Goal: Task Accomplishment & Management: Complete application form

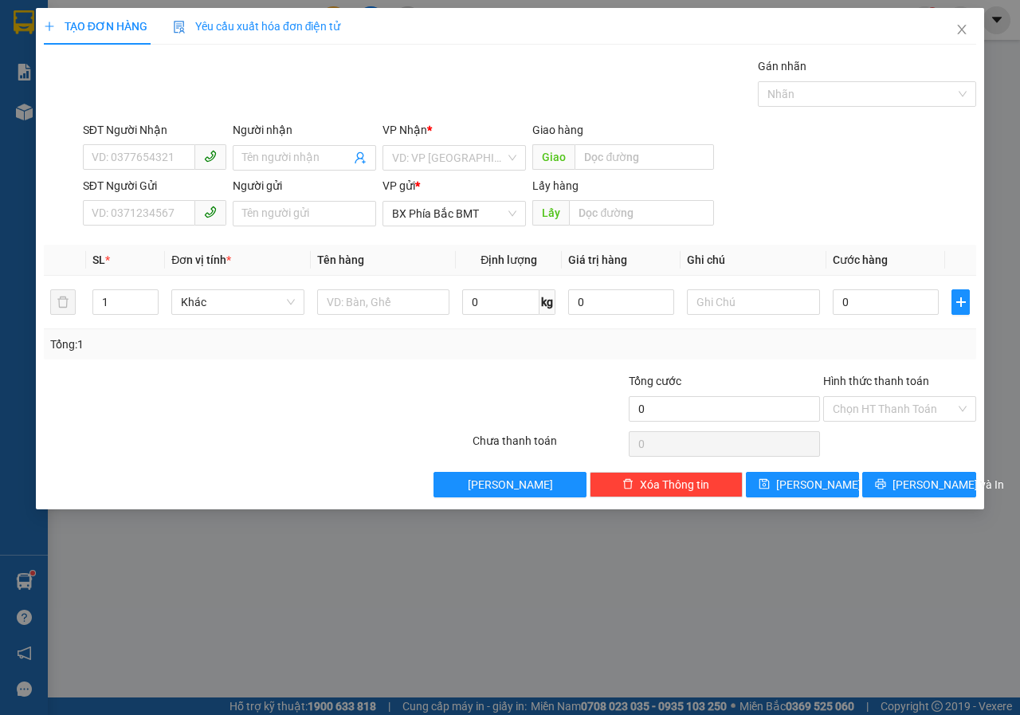
click at [139, 135] on div "SĐT Người Nhận" at bounding box center [154, 130] width 143 height 18
click at [139, 144] on input "SĐT Người Nhận" at bounding box center [139, 156] width 112 height 25
click at [144, 151] on input "SĐT Người Nhận" at bounding box center [139, 156] width 112 height 25
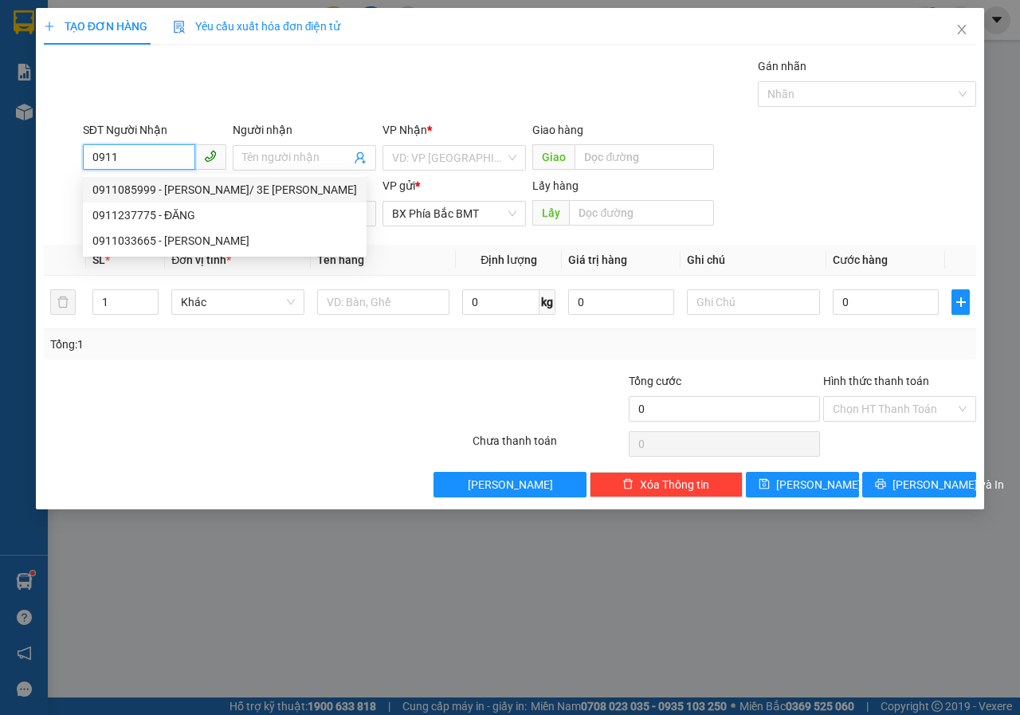
click at [246, 191] on div "0911085999 - [PERSON_NAME]/ 3E [PERSON_NAME]" at bounding box center [224, 190] width 265 height 18
type input "0911085999"
type input "[PERSON_NAME]/ 3E [PERSON_NAME]"
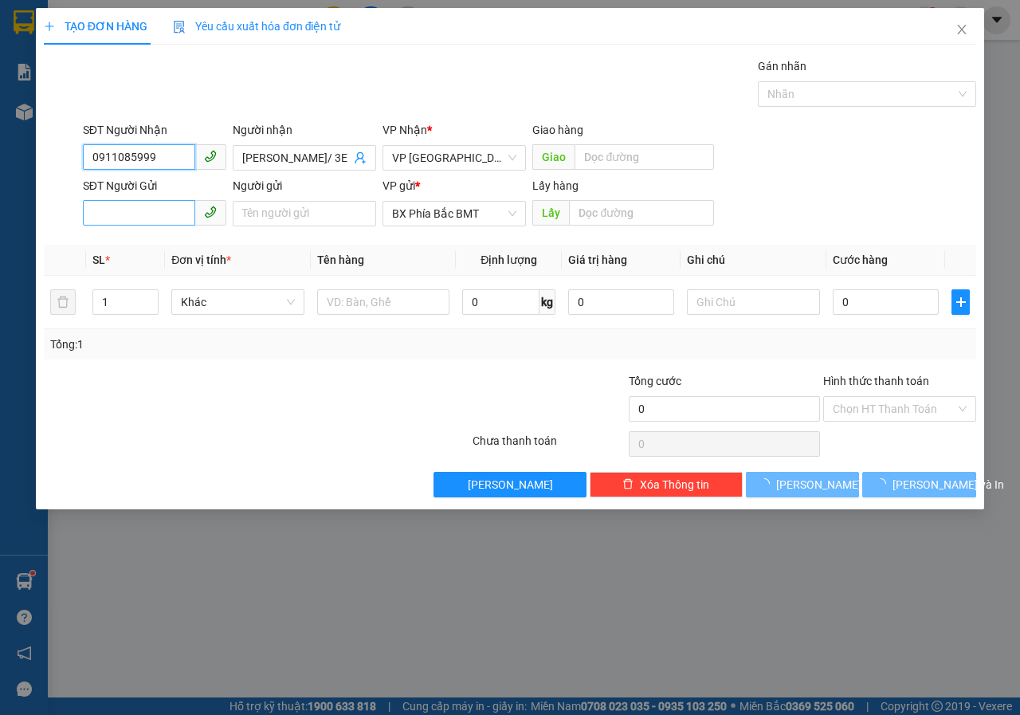
type input "0911085999"
click at [171, 209] on input "SĐT Người Gửi" at bounding box center [139, 212] width 112 height 25
type input "350.000"
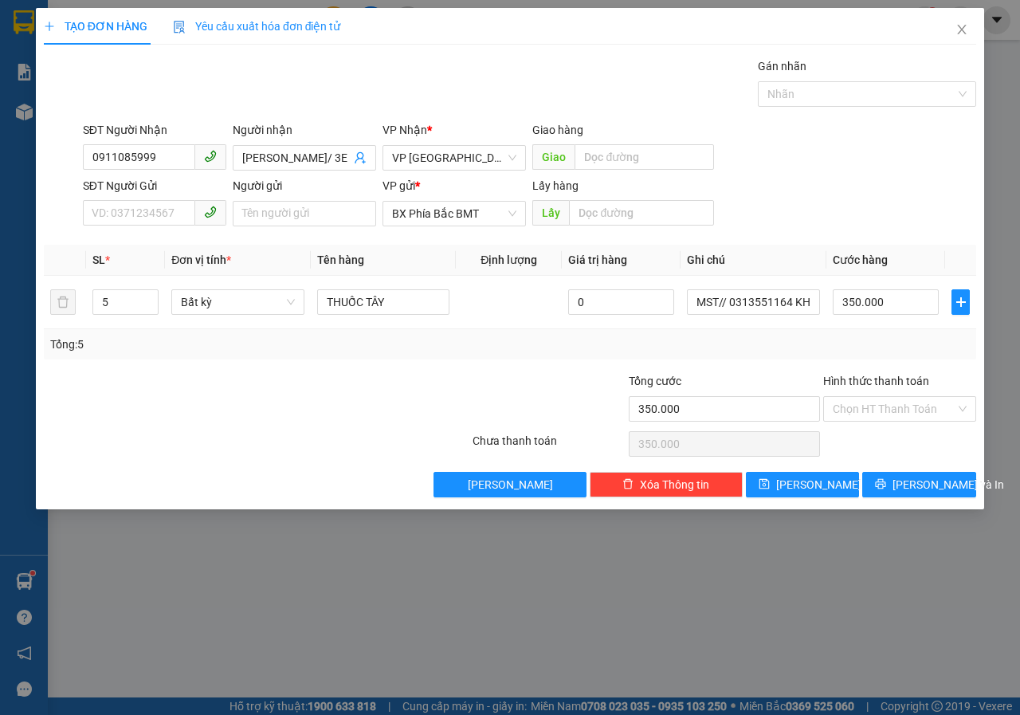
click at [229, 248] on th "Đơn vị tính *" at bounding box center [238, 260] width 146 height 31
click at [109, 221] on input "SĐT Người Gửi" at bounding box center [139, 212] width 112 height 25
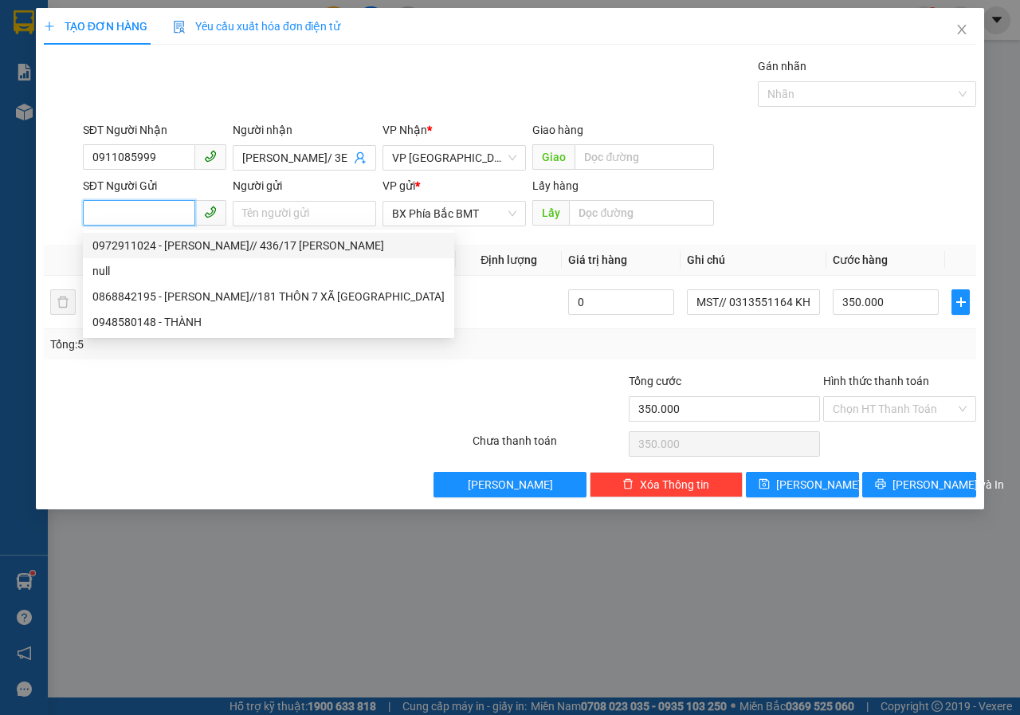
click at [191, 248] on div "0972911024 - [PERSON_NAME]// 436/17 [PERSON_NAME]" at bounding box center [268, 246] width 352 height 18
type input "0972911024"
type input "[PERSON_NAME]// 436/17 [PERSON_NAME]"
type input "BMT"
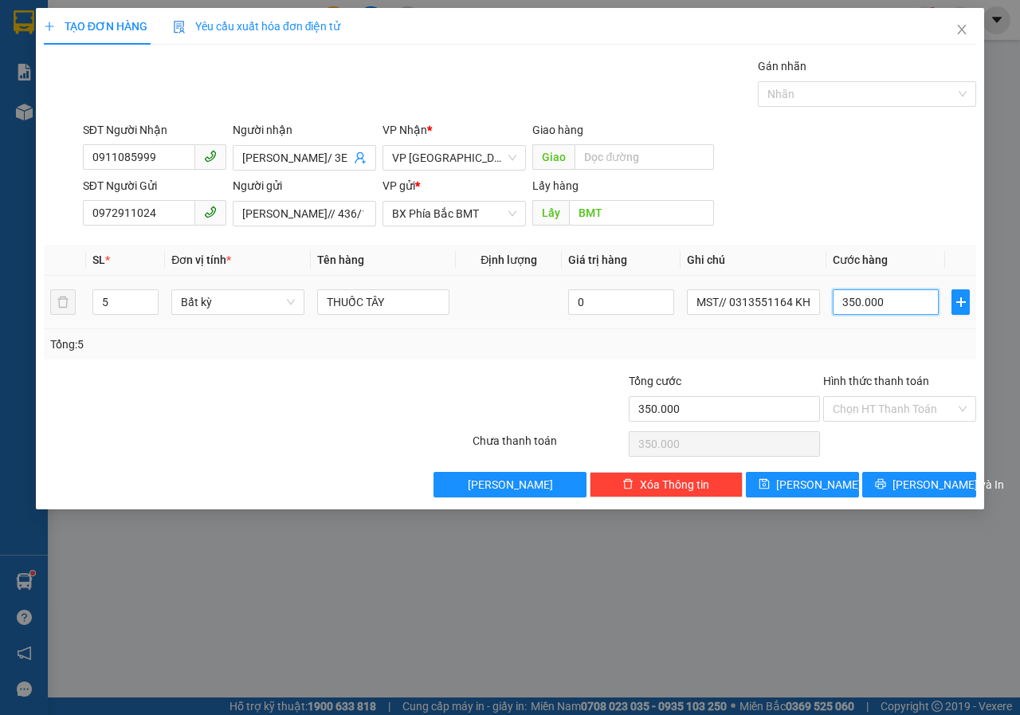
click at [895, 309] on input "350.000" at bounding box center [886, 301] width 106 height 25
type input "3"
type input "36"
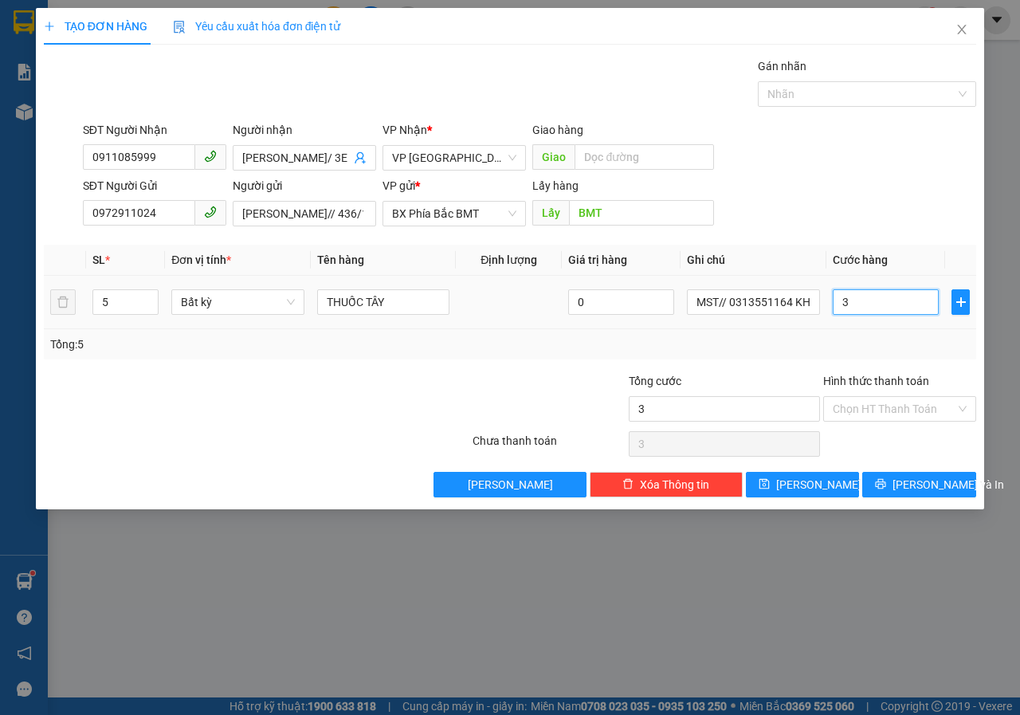
type input "36"
type input "360"
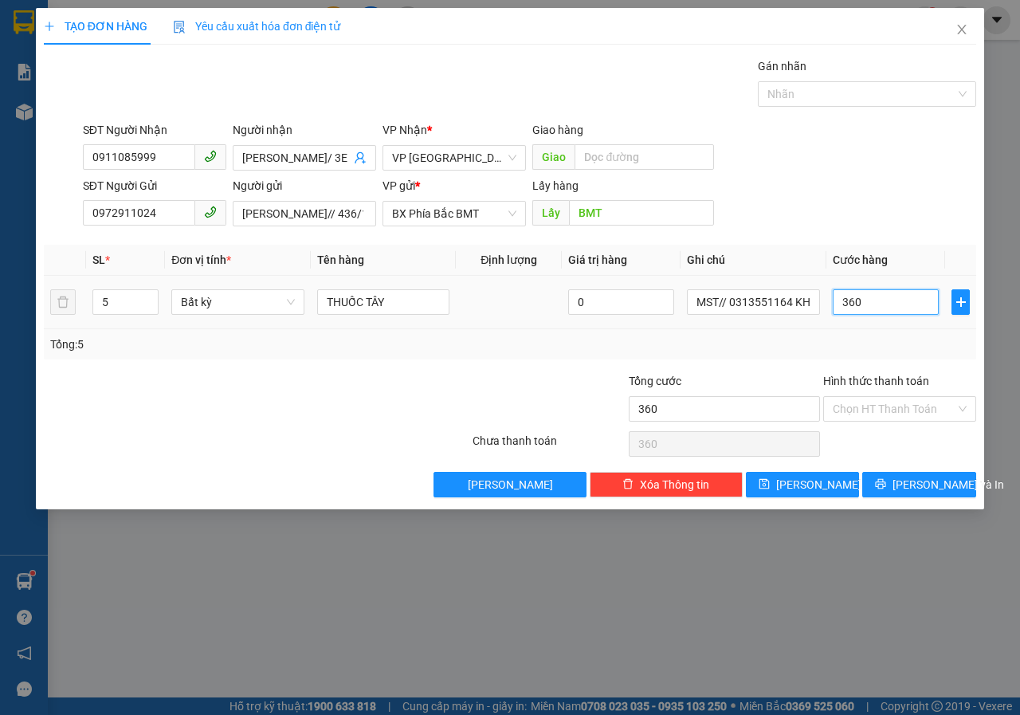
type input "3.600"
type input "36.000"
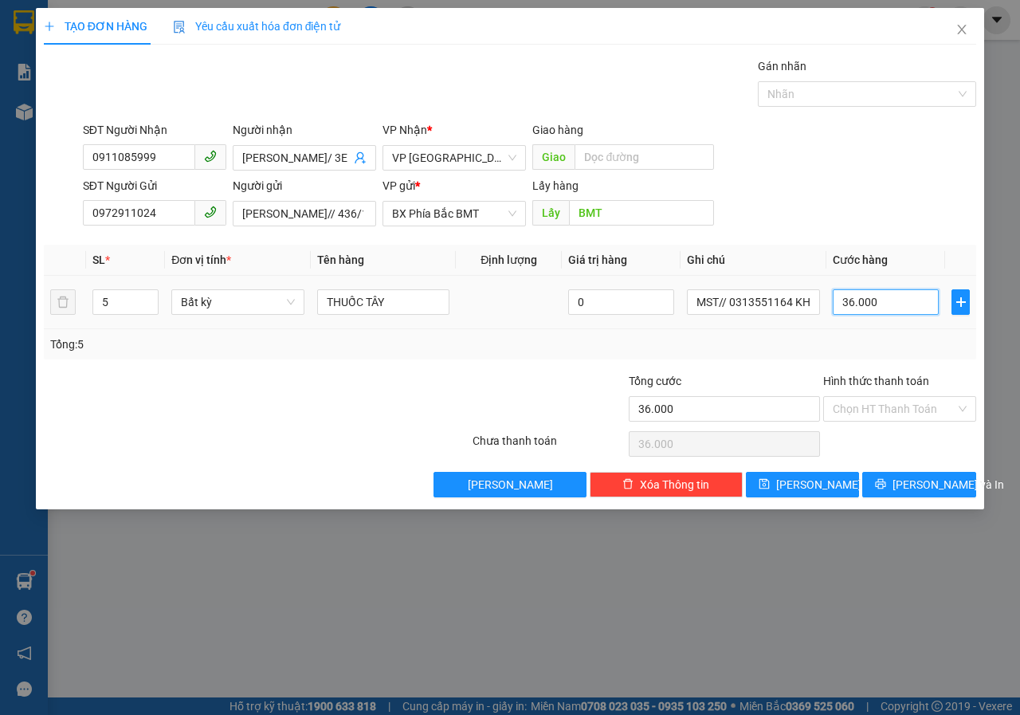
type input "360.000"
click at [913, 410] on input "Hình thức thanh toán" at bounding box center [894, 409] width 123 height 24
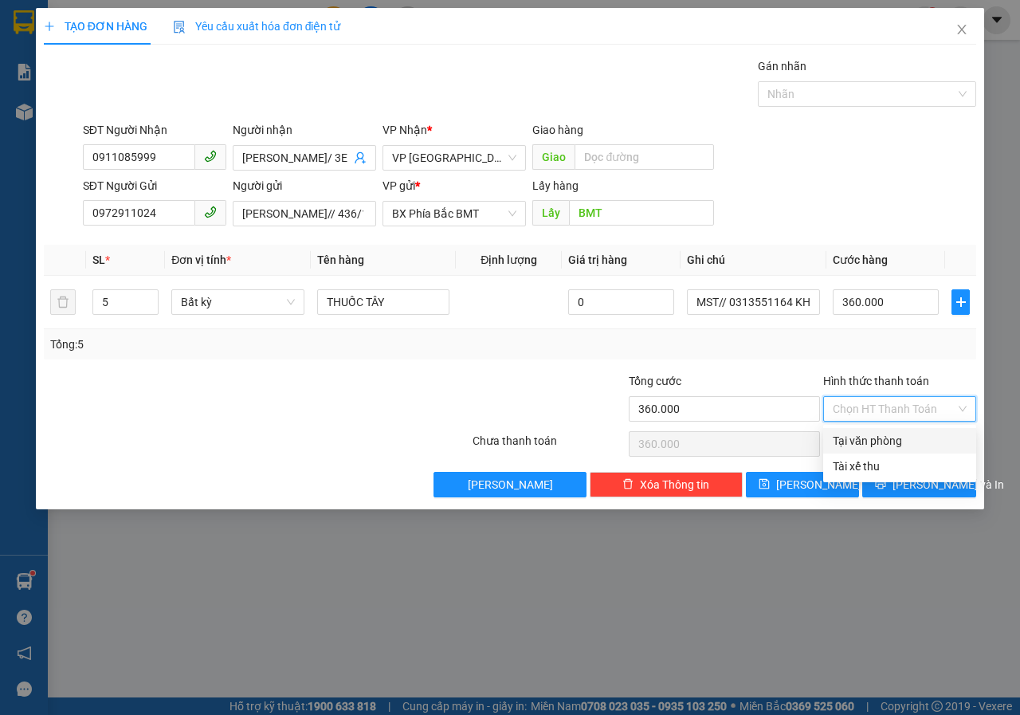
click at [867, 441] on div "Tại văn phòng" at bounding box center [900, 441] width 134 height 18
type input "0"
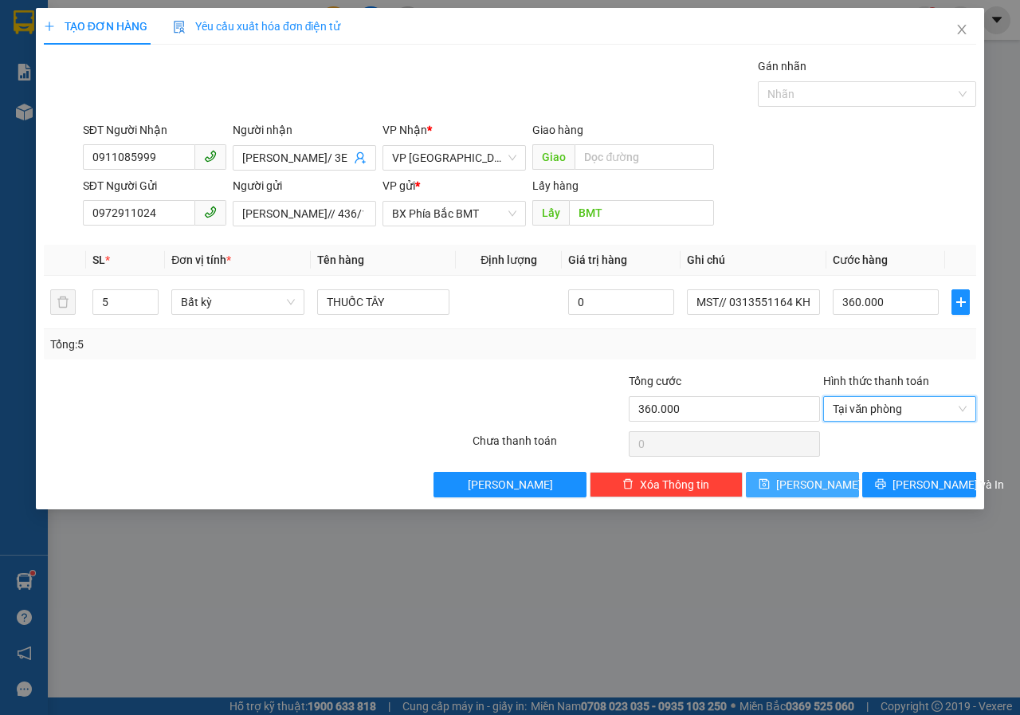
click at [821, 480] on button "[PERSON_NAME]" at bounding box center [803, 484] width 114 height 25
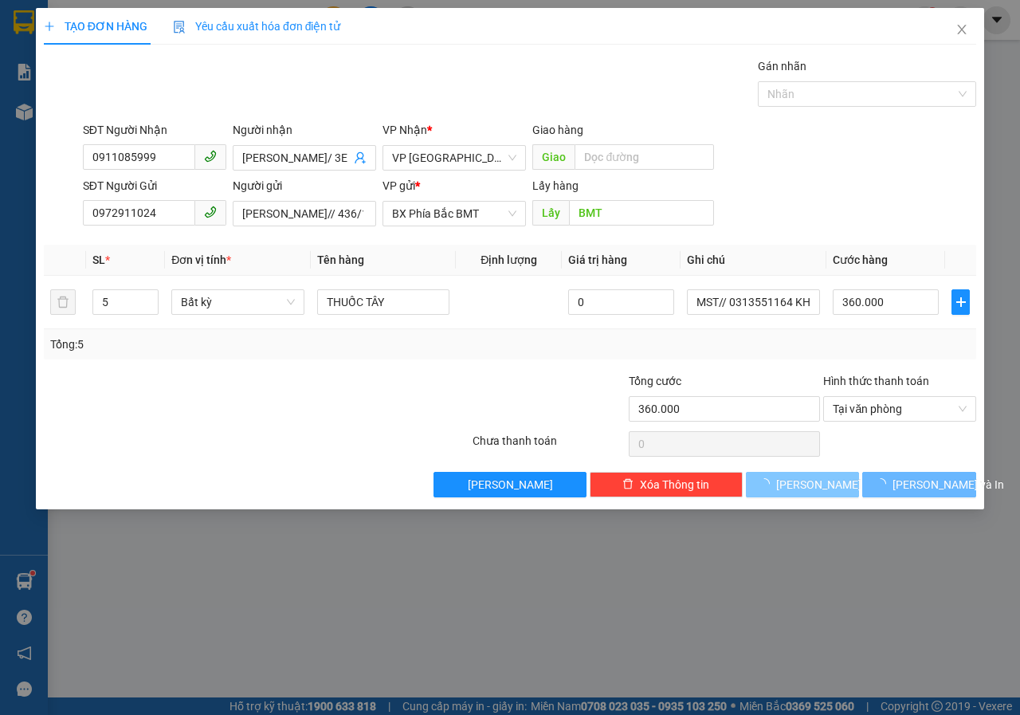
type input "0"
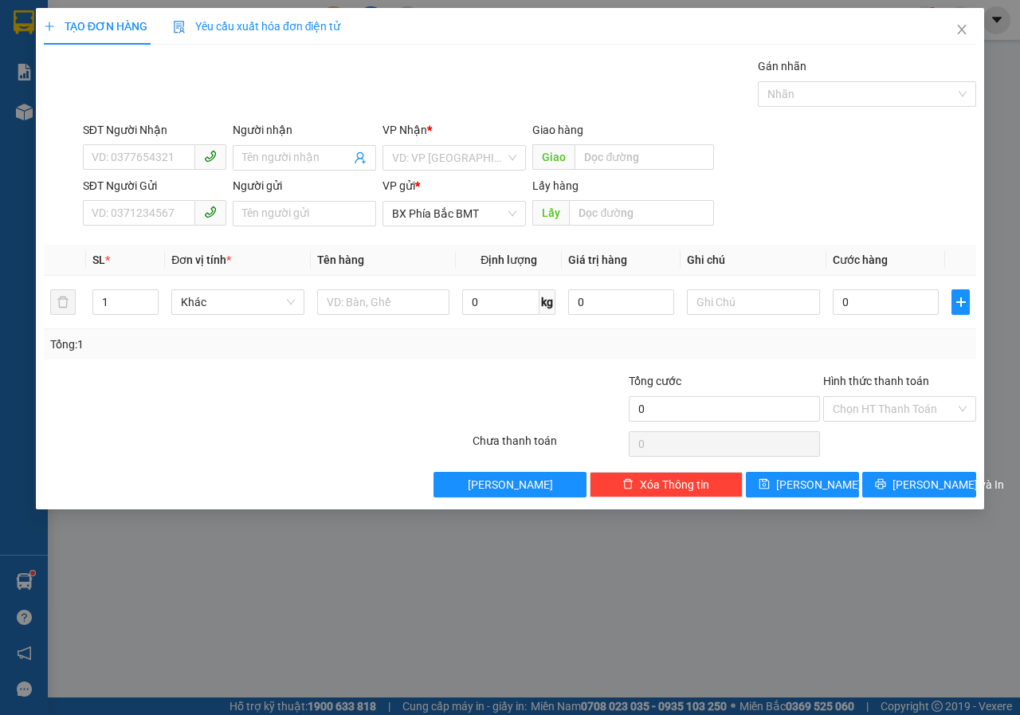
click at [447, 362] on div "Transit Pickup Surcharge Ids Transit Deliver Surcharge Ids Transit Deliver Surc…" at bounding box center [510, 277] width 932 height 440
click at [139, 160] on input "SĐT Người Nhận" at bounding box center [139, 156] width 112 height 25
type input "0346528153"
click at [275, 163] on input "Người nhận" at bounding box center [296, 158] width 108 height 18
type input "CHỊ [PERSON_NAME]"
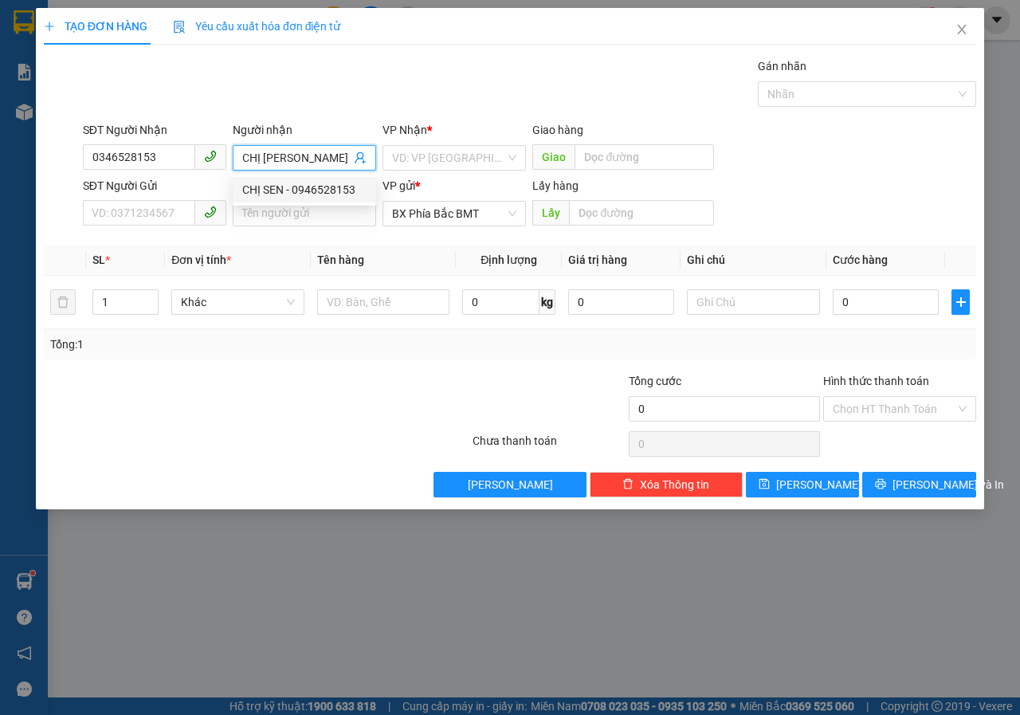
click at [335, 192] on div "CHỊ SEN - 0946528153" at bounding box center [304, 190] width 124 height 18
type input "0946528153"
type input "CHỊ [PERSON_NAME]"
click at [476, 161] on input "search" at bounding box center [448, 158] width 113 height 24
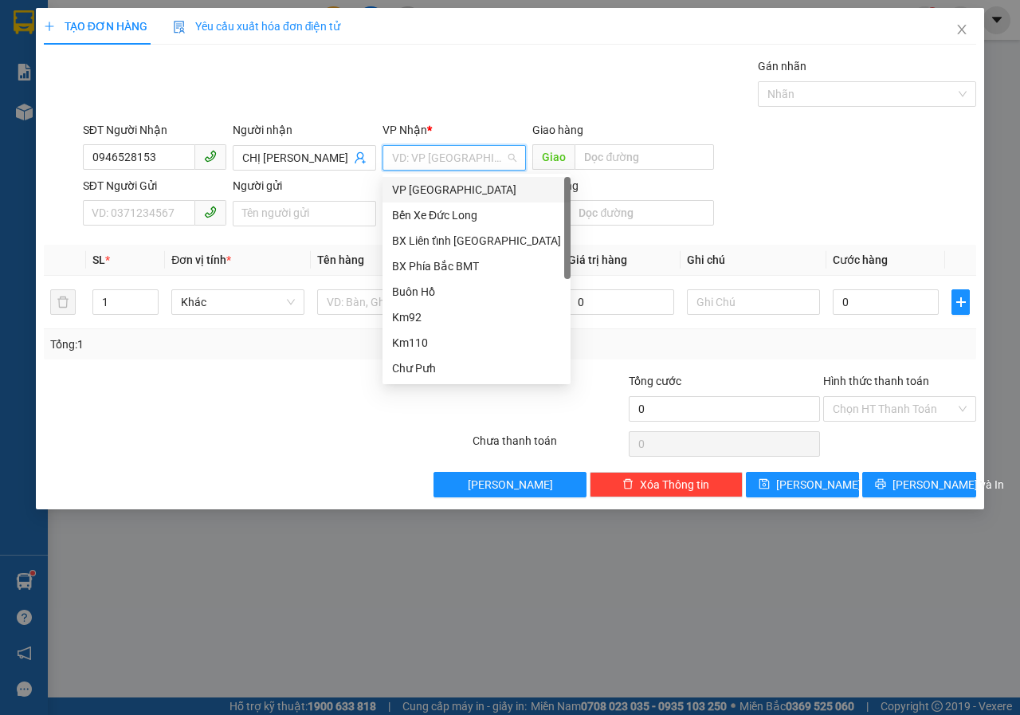
click at [448, 188] on div "VP [GEOGRAPHIC_DATA]" at bounding box center [476, 190] width 169 height 18
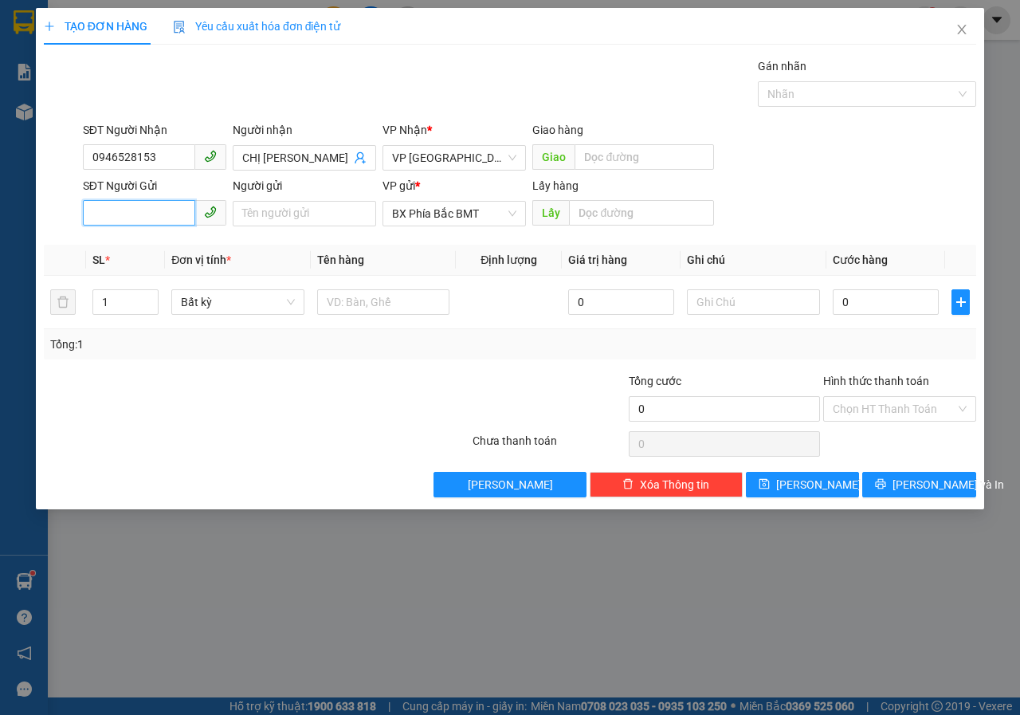
click at [169, 220] on input "SĐT Người Gửi" at bounding box center [139, 212] width 112 height 25
click at [187, 212] on input "SĐT Người Gửi" at bounding box center [139, 212] width 112 height 25
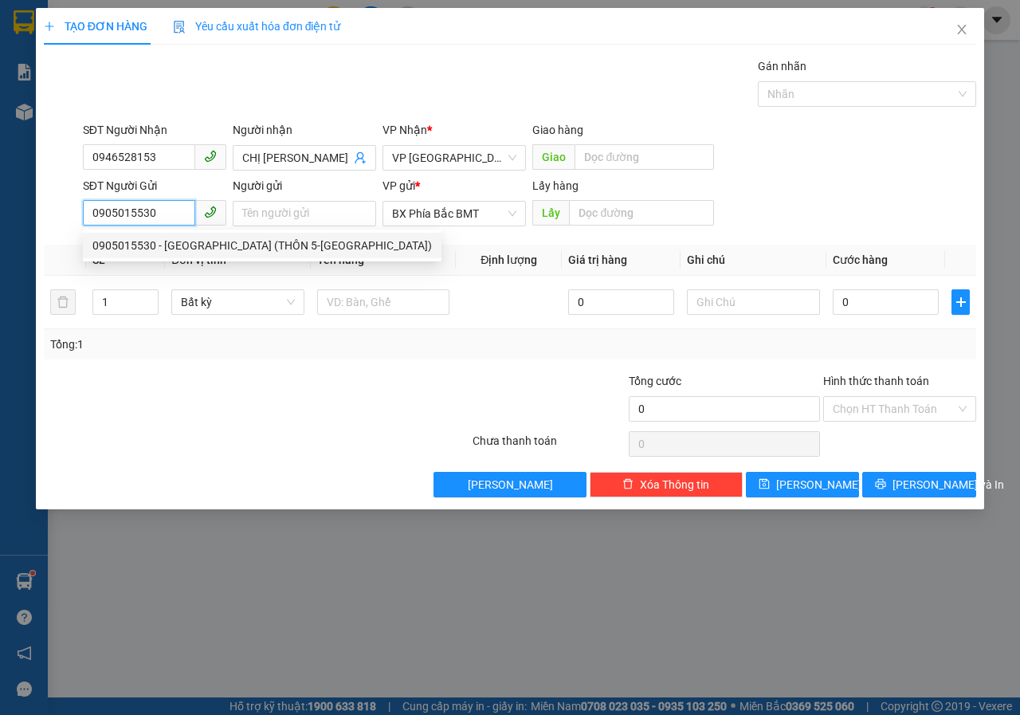
type input "0905015530"
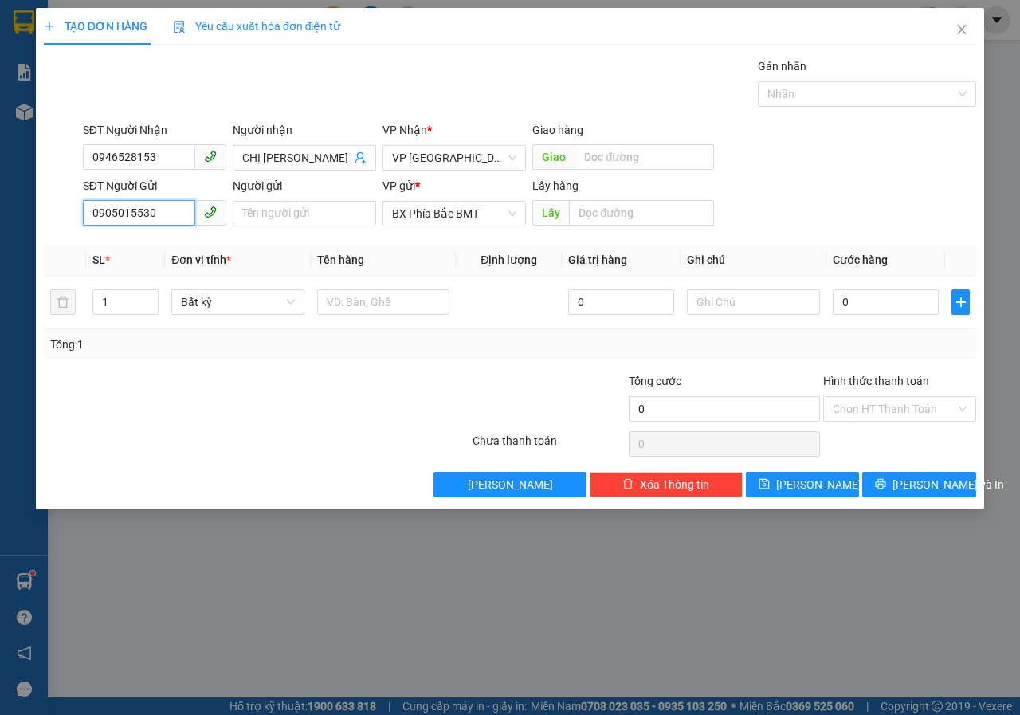
click at [163, 212] on input "0905015530" at bounding box center [139, 212] width 112 height 25
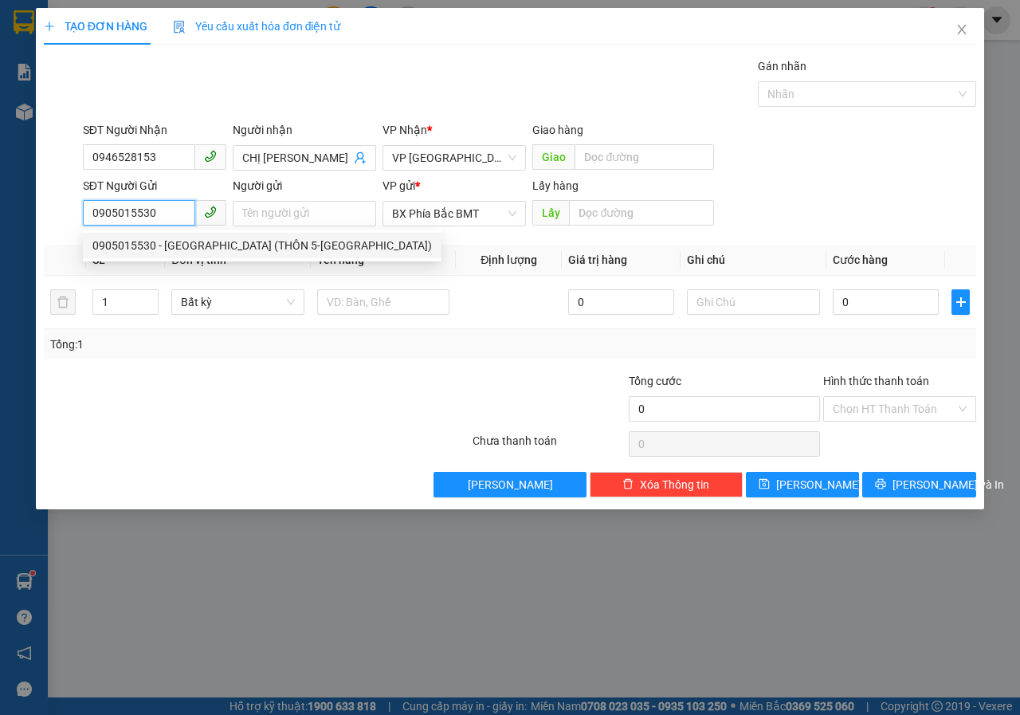
click at [202, 245] on div "0905015530 - [GEOGRAPHIC_DATA] (THÔN 5-[GEOGRAPHIC_DATA])" at bounding box center [261, 246] width 339 height 18
type input "HẰNG THƠM (THÔN 5-[GEOGRAPHIC_DATA])"
type input "BMT"
type input "280.000"
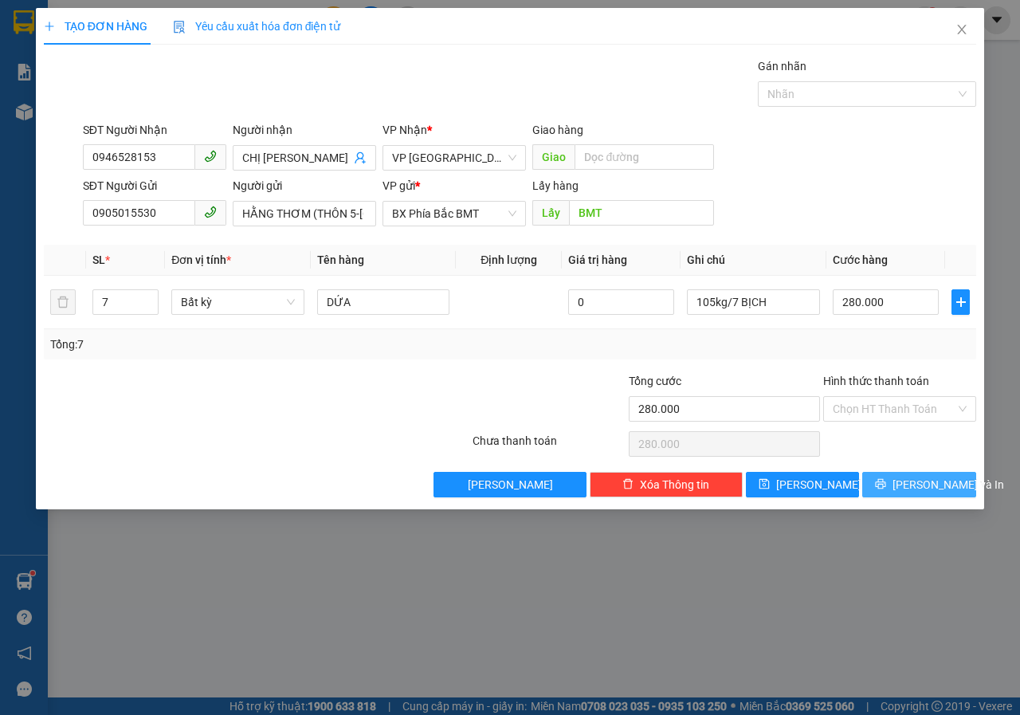
click at [912, 491] on span "[PERSON_NAME] và In" at bounding box center [948, 485] width 112 height 18
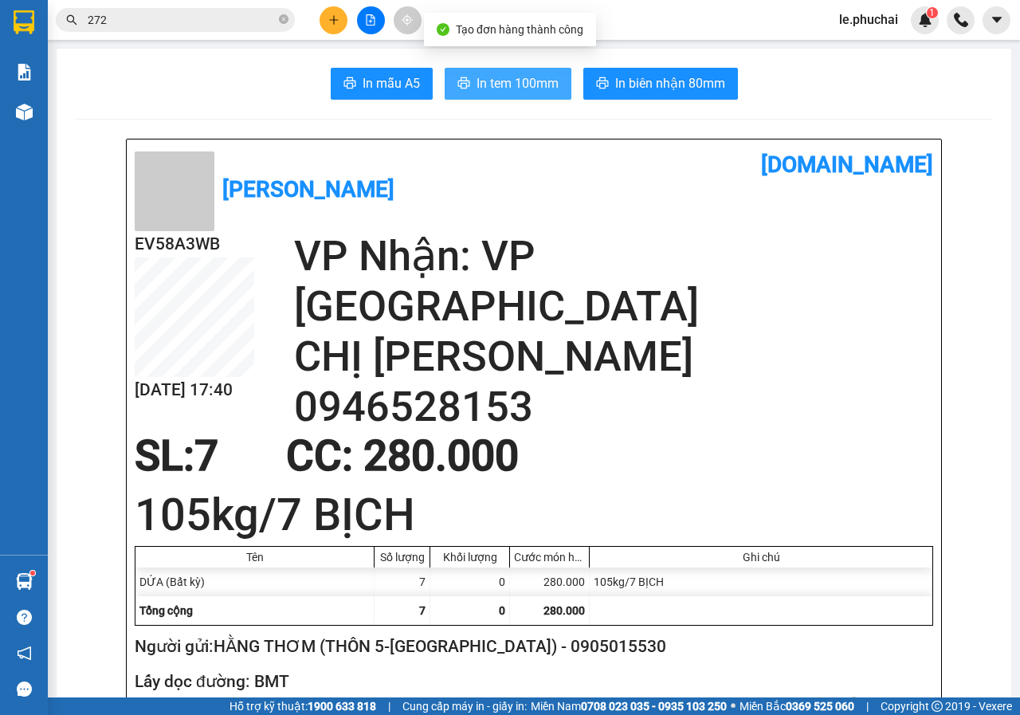
click at [493, 81] on span "In tem 100mm" at bounding box center [517, 83] width 82 height 20
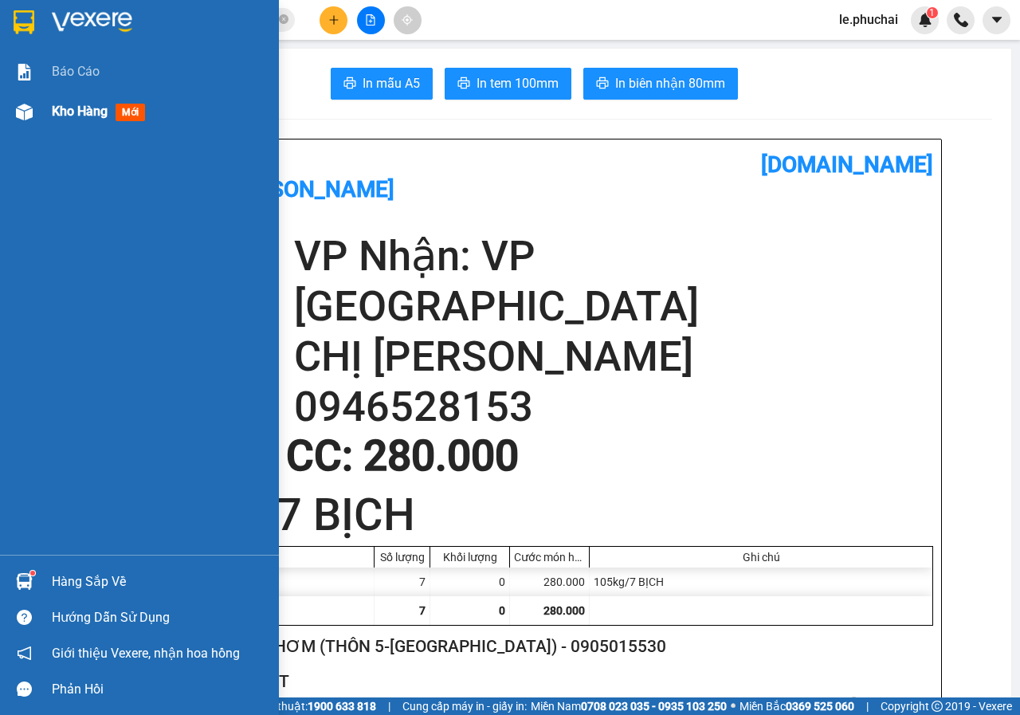
click at [59, 114] on span "Kho hàng" at bounding box center [80, 111] width 56 height 15
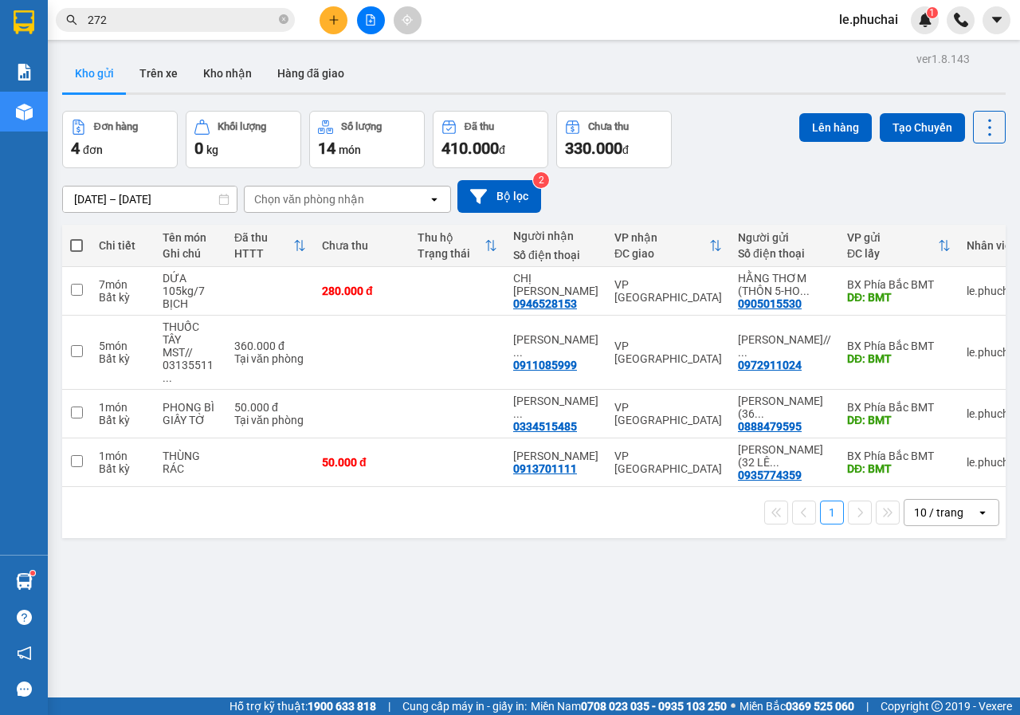
click at [180, 22] on input "272" at bounding box center [182, 20] width 188 height 18
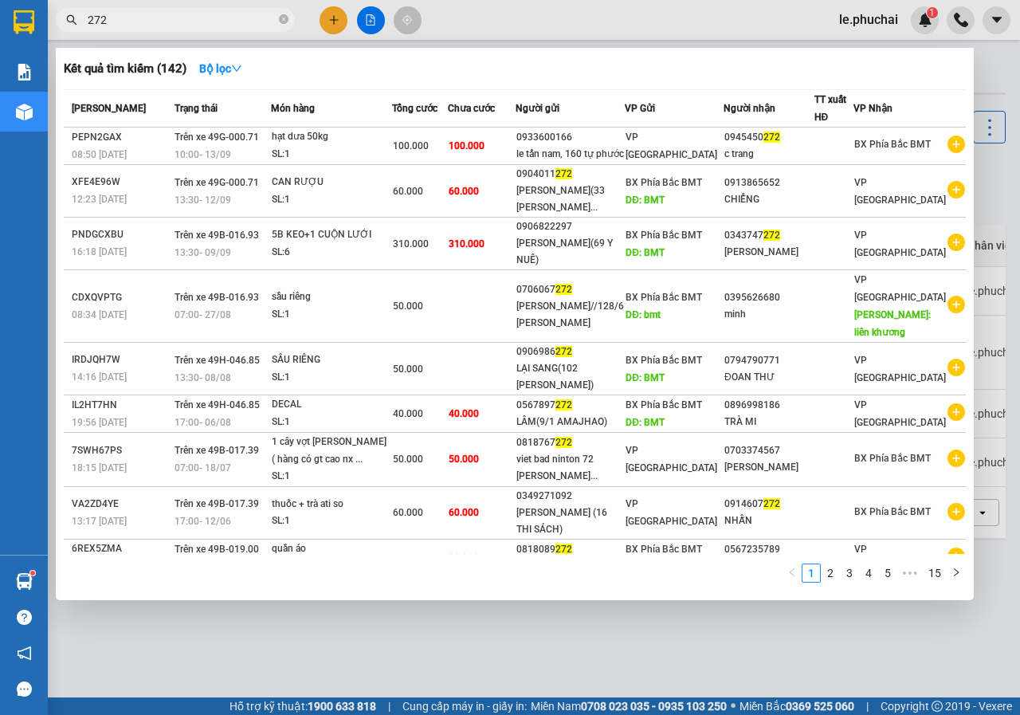
click at [180, 22] on input "272" at bounding box center [182, 20] width 188 height 18
type input "5999"
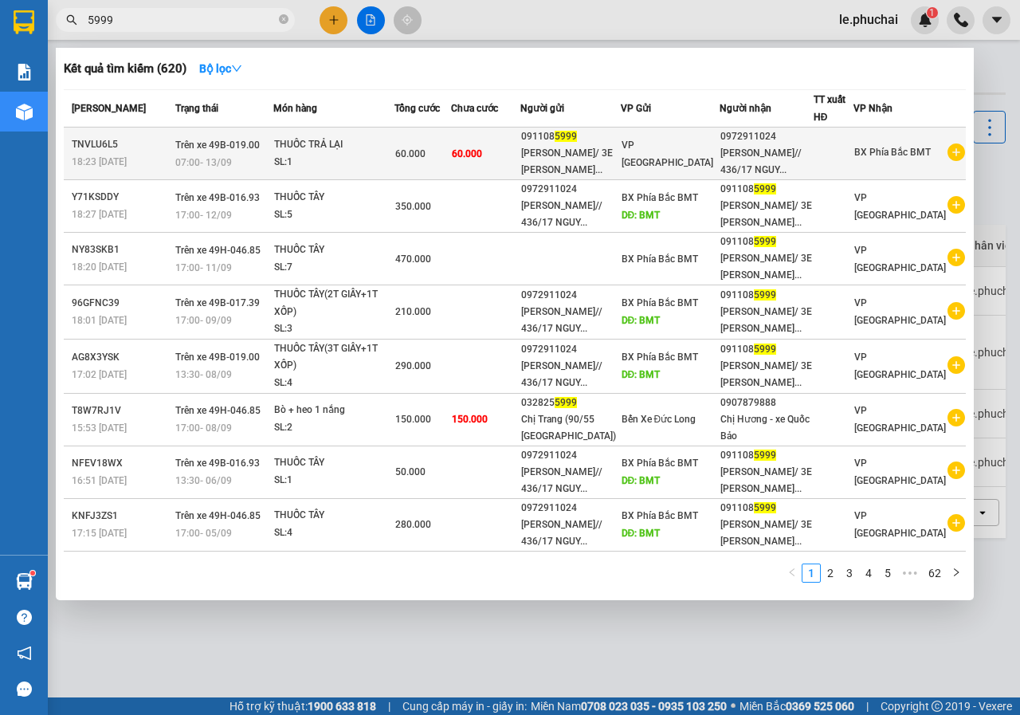
click at [366, 171] on div "SL: 1" at bounding box center [334, 163] width 120 height 18
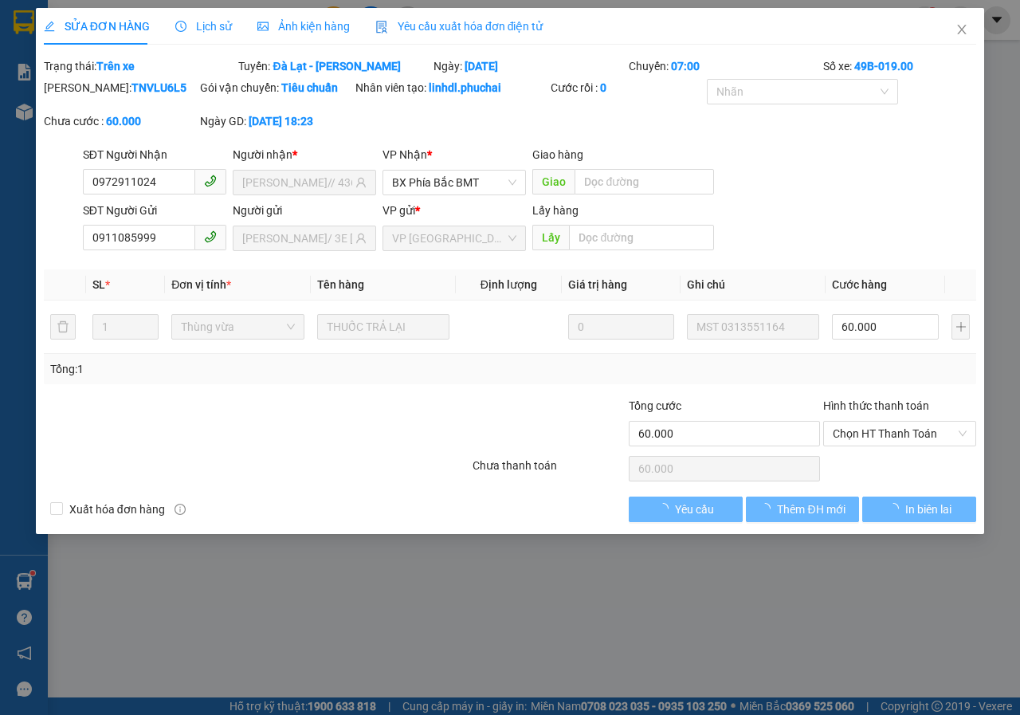
type input "0972911024"
type input "[PERSON_NAME]// 436/17 [PERSON_NAME]"
type input "0911085999"
type input "[PERSON_NAME]/ 3E [PERSON_NAME]"
type input "60.000"
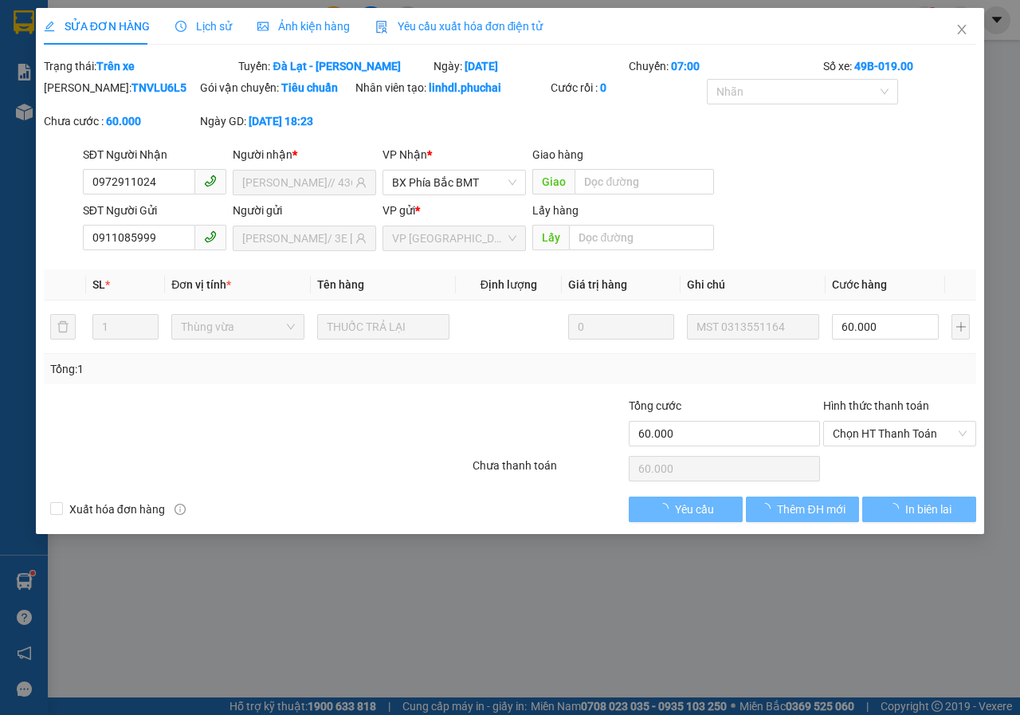
type input "60.000"
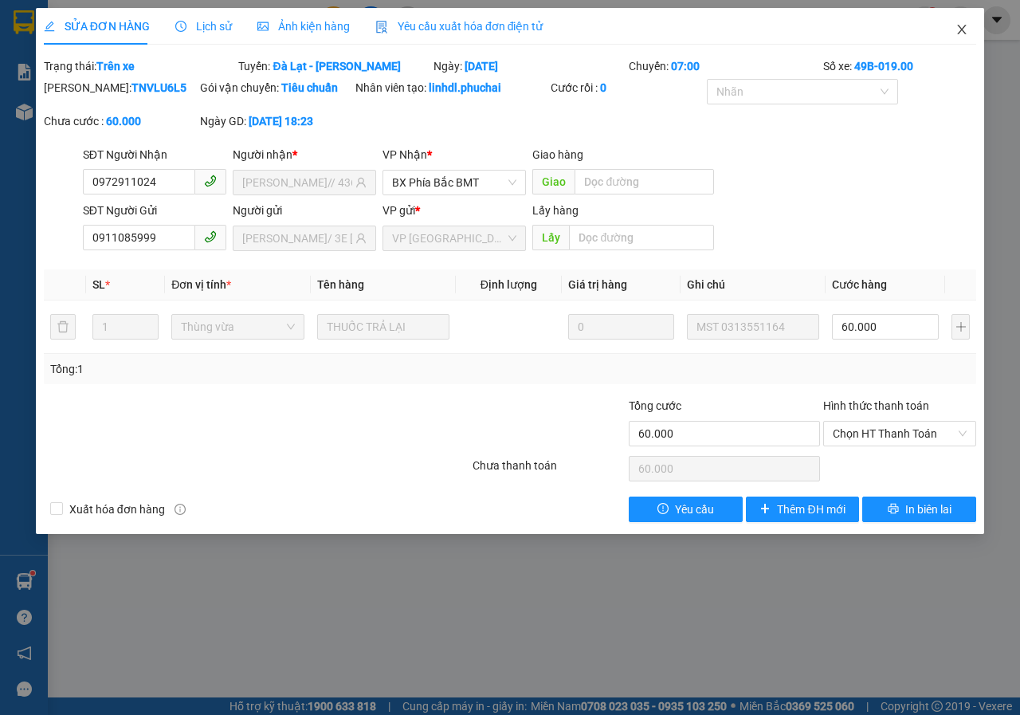
click at [957, 33] on icon "close" at bounding box center [961, 29] width 13 height 13
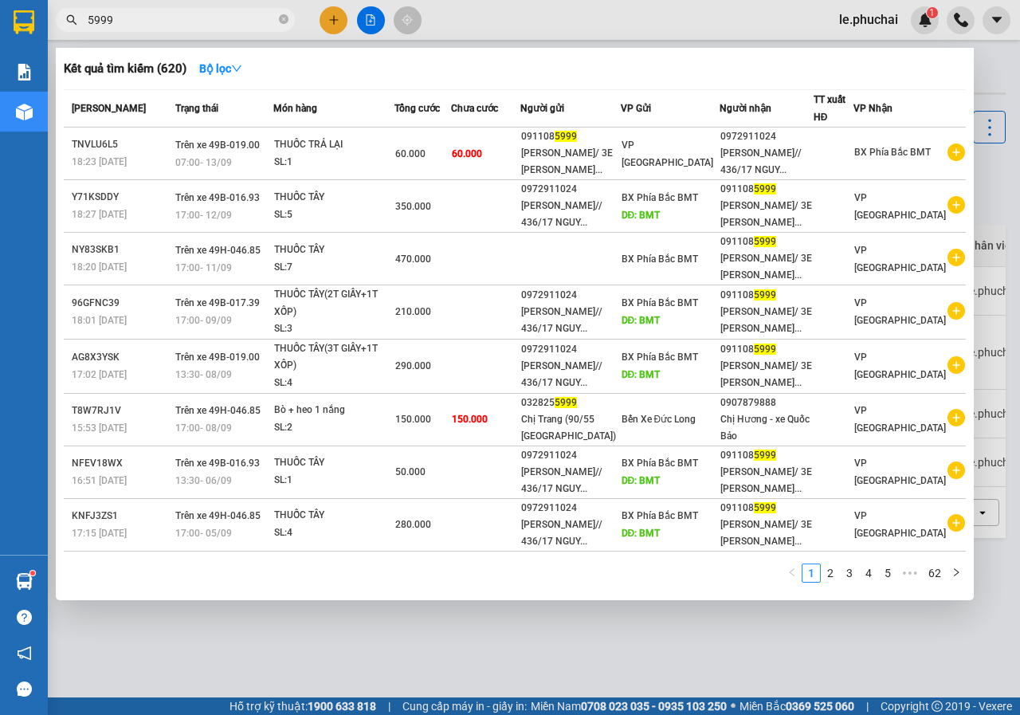
click at [175, 20] on input "5999" at bounding box center [182, 20] width 188 height 18
click at [328, 15] on div at bounding box center [510, 357] width 1020 height 715
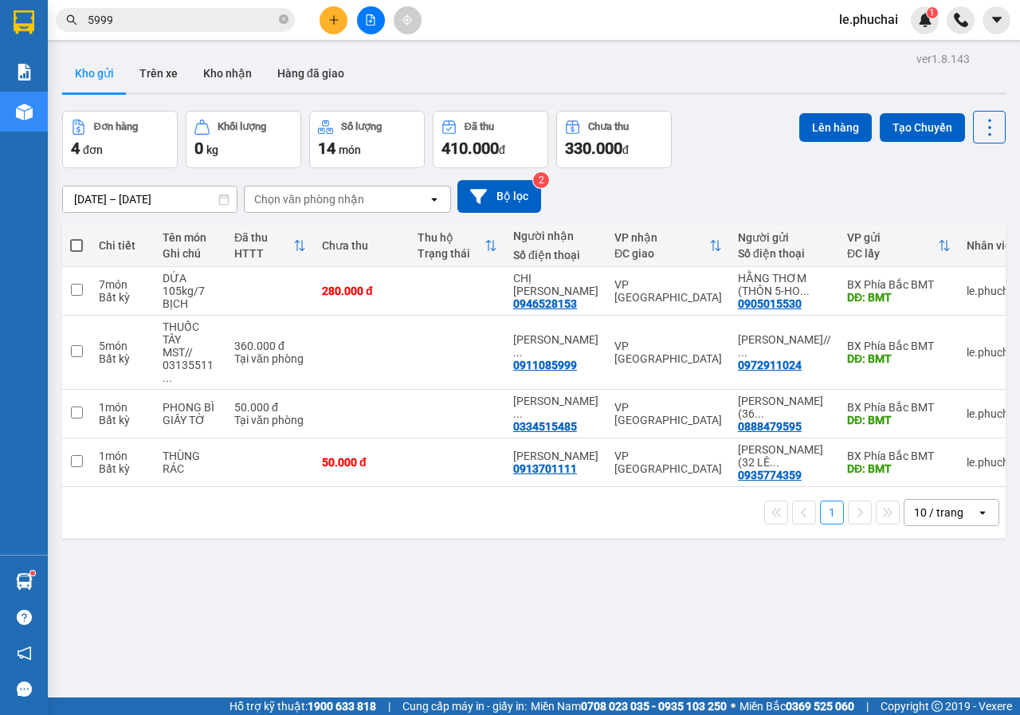
click at [332, 18] on icon "plus" at bounding box center [333, 19] width 11 height 11
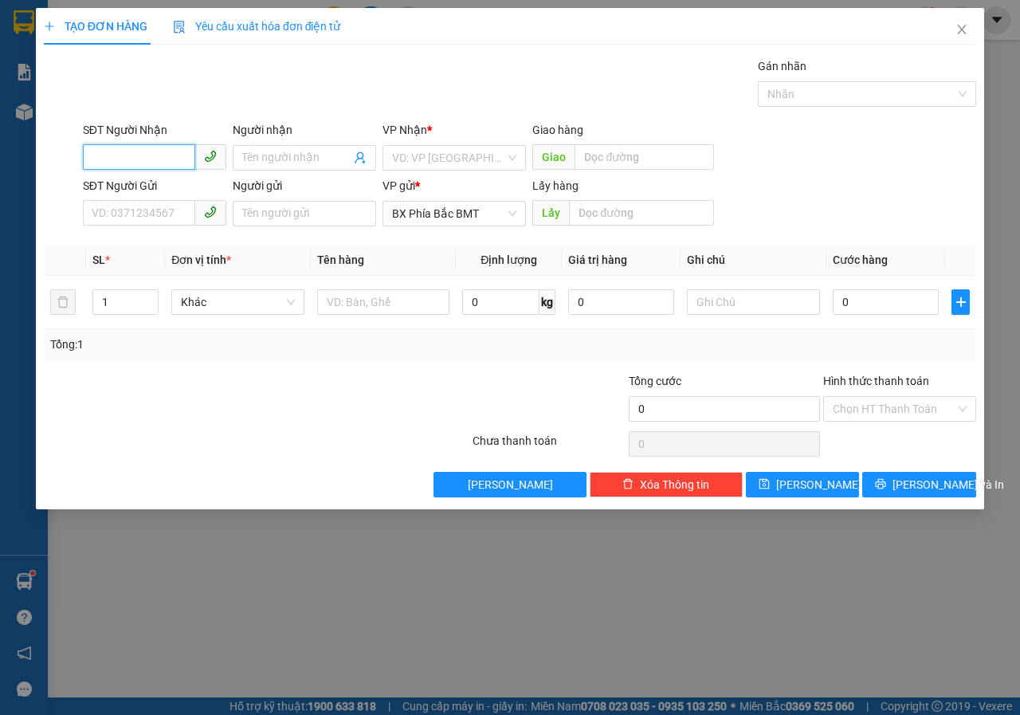
click at [165, 162] on input "SĐT Người Nhận" at bounding box center [139, 156] width 112 height 25
type input "0786609893"
click at [201, 181] on div "0786609893 - [PERSON_NAME]" at bounding box center [170, 190] width 157 height 18
type input "[PERSON_NAME]"
type input "50.000"
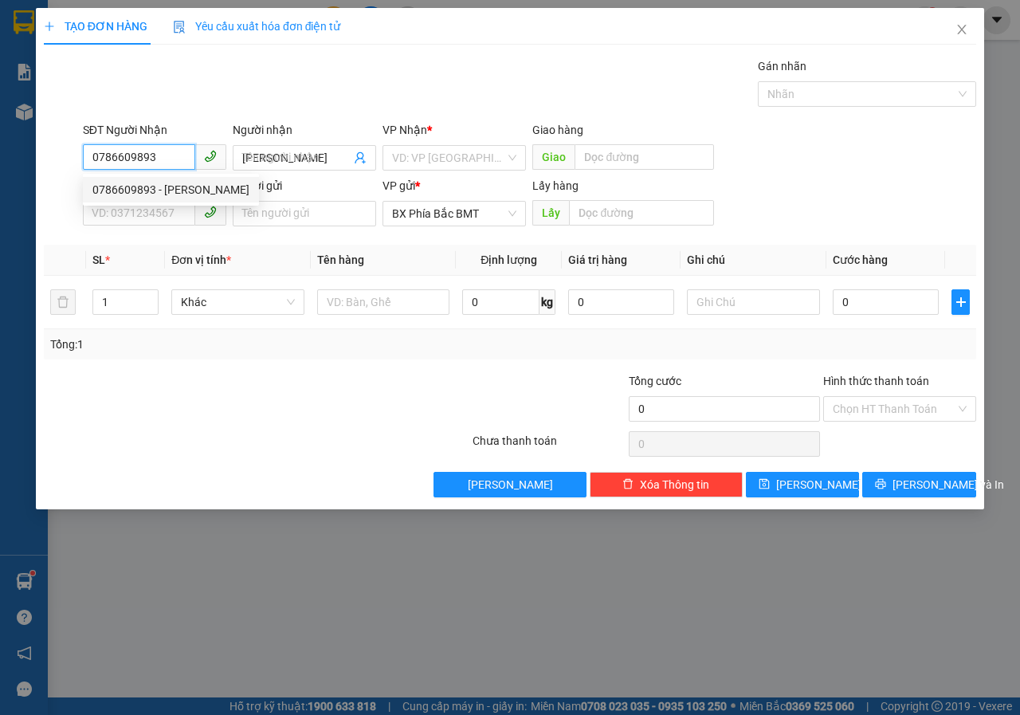
type input "50.000"
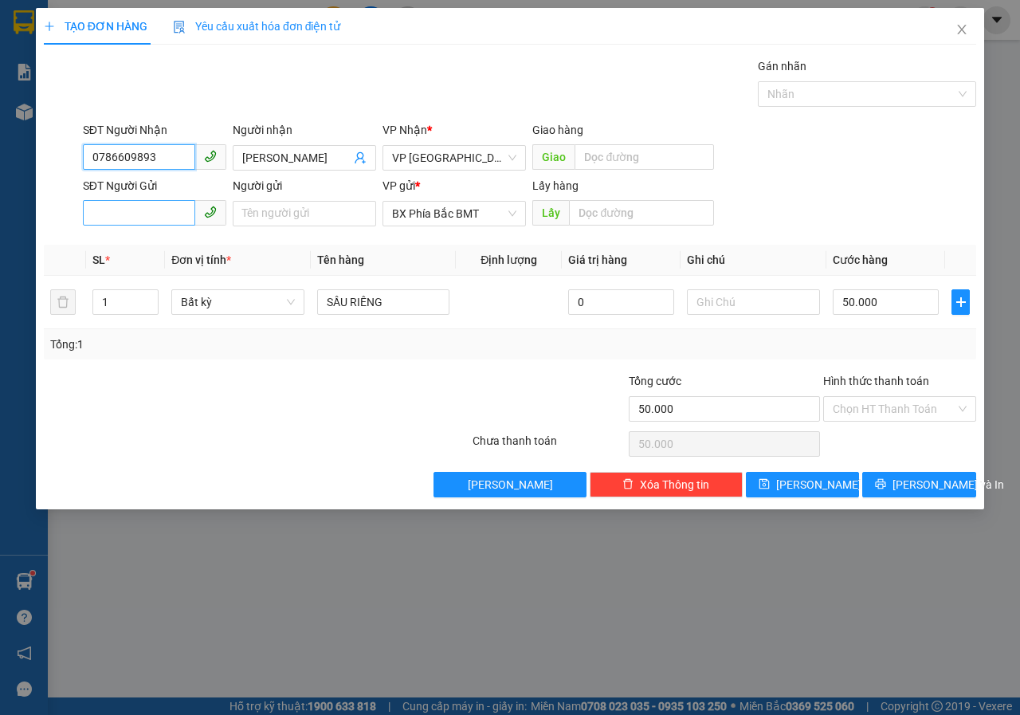
type input "0786609893"
click at [140, 205] on input "SĐT Người Gửi" at bounding box center [139, 212] width 112 height 25
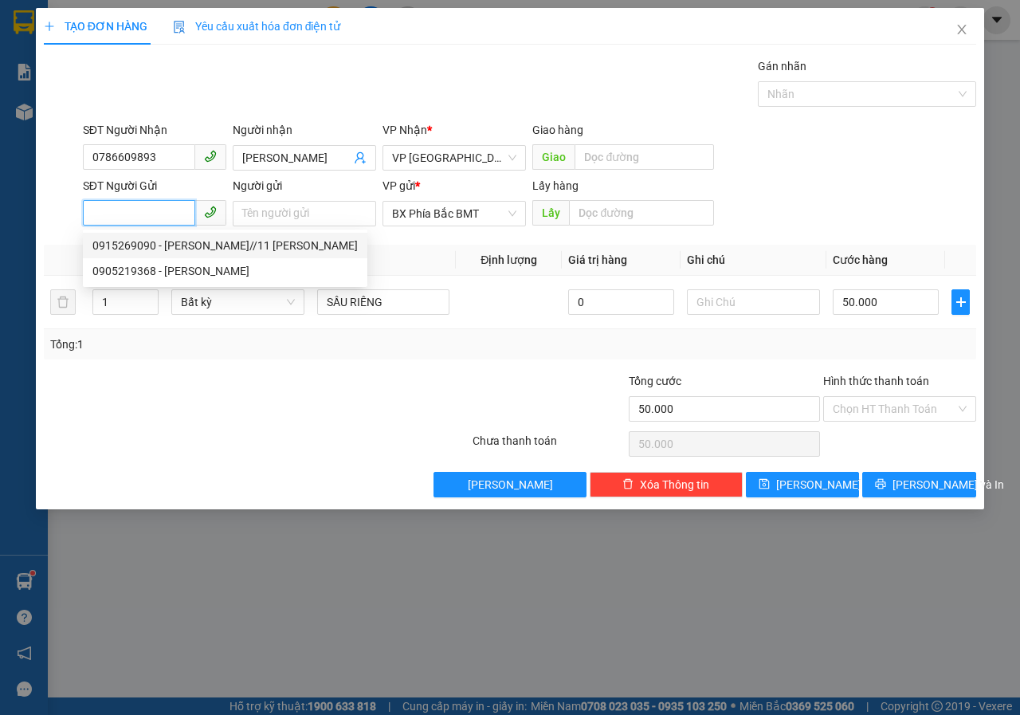
click at [202, 245] on div "0915269090 - [PERSON_NAME]//11 [PERSON_NAME]" at bounding box center [224, 246] width 265 height 18
type input "0915269090"
type input "[PERSON_NAME]//11 [PERSON_NAME]"
type input "BMT"
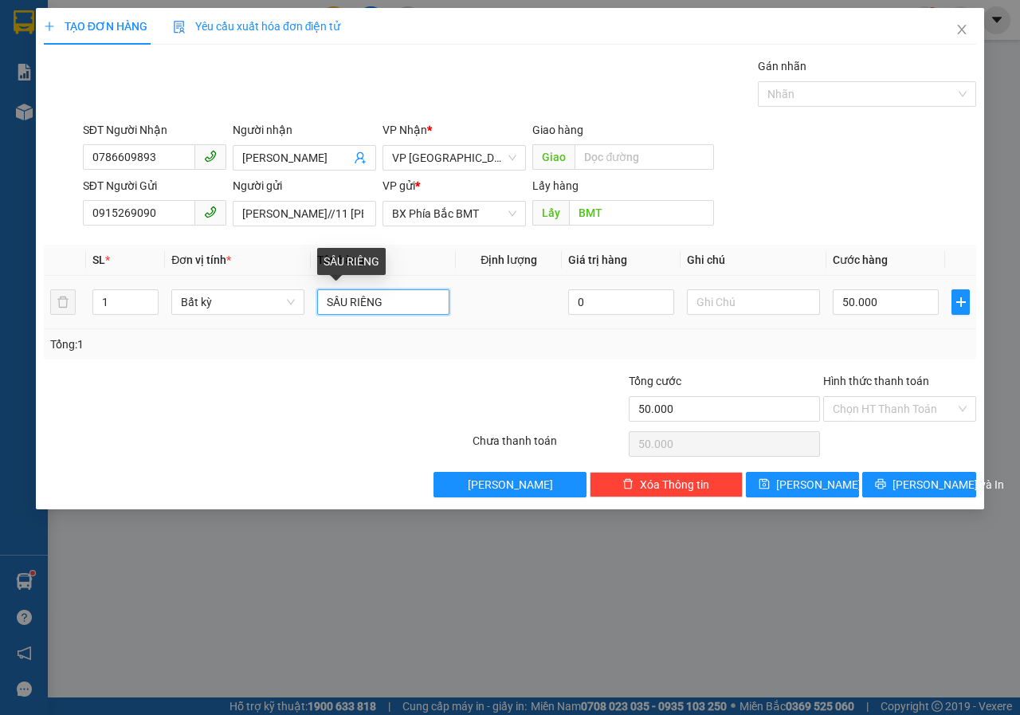
click at [404, 297] on input "SẦU RIÊNG" at bounding box center [383, 301] width 133 height 25
type input "SẦU RIÊNG+THUỐC AMACONG"
click at [902, 308] on input "50.000" at bounding box center [886, 301] width 106 height 25
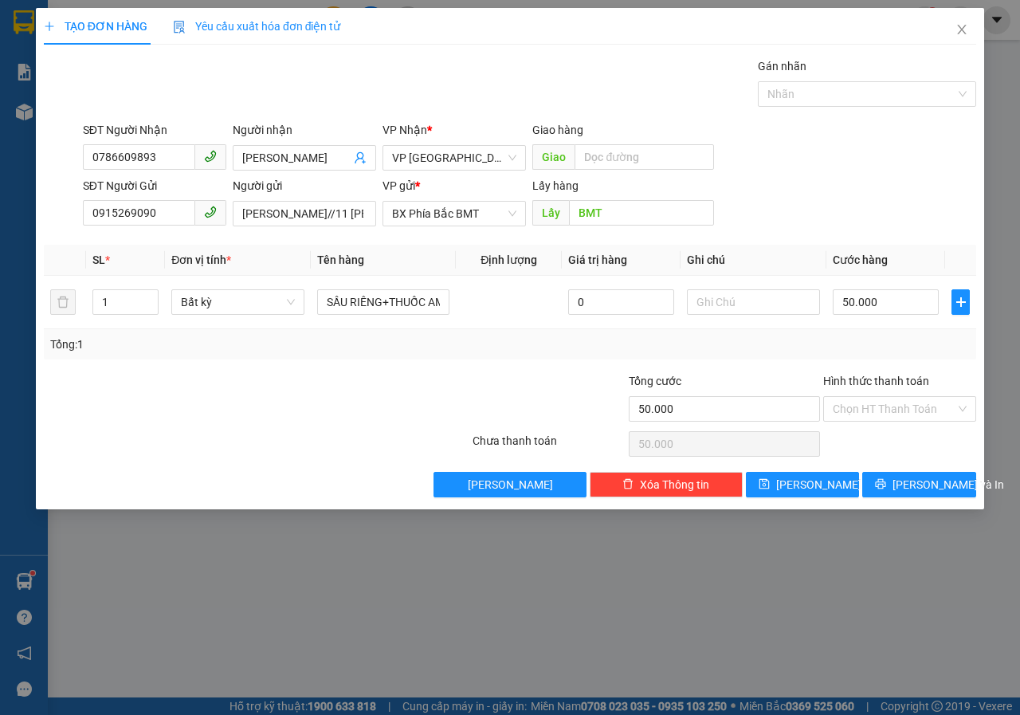
click at [844, 194] on div "SĐT Người Gửi 0915269090 Người gửi [PERSON_NAME]//11 [PERSON_NAME] VP gửi * BX …" at bounding box center [530, 205] width 900 height 56
click at [850, 400] on input "Hình thức thanh toán" at bounding box center [894, 409] width 123 height 24
click at [802, 366] on div "Transit Pickup Surcharge Ids Transit Deliver Surcharge Ids Transit Deliver Surc…" at bounding box center [510, 277] width 932 height 440
click at [939, 490] on span "[PERSON_NAME] và In" at bounding box center [948, 485] width 112 height 18
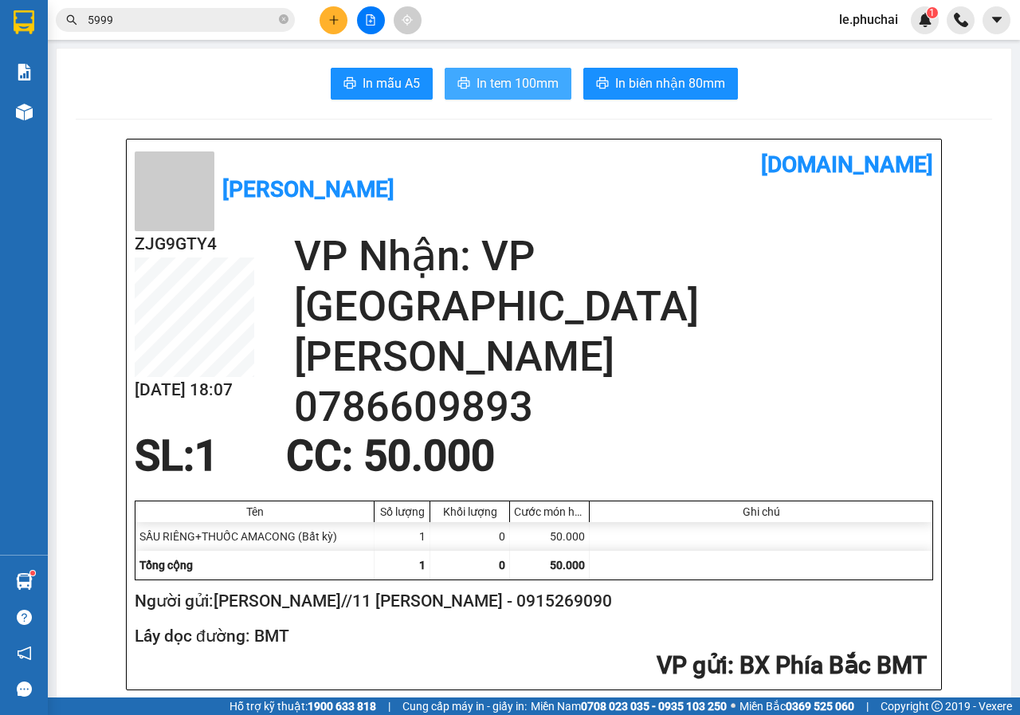
click at [468, 86] on button "In tem 100mm" at bounding box center [508, 84] width 127 height 32
click at [331, 23] on icon "plus" at bounding box center [333, 19] width 11 height 11
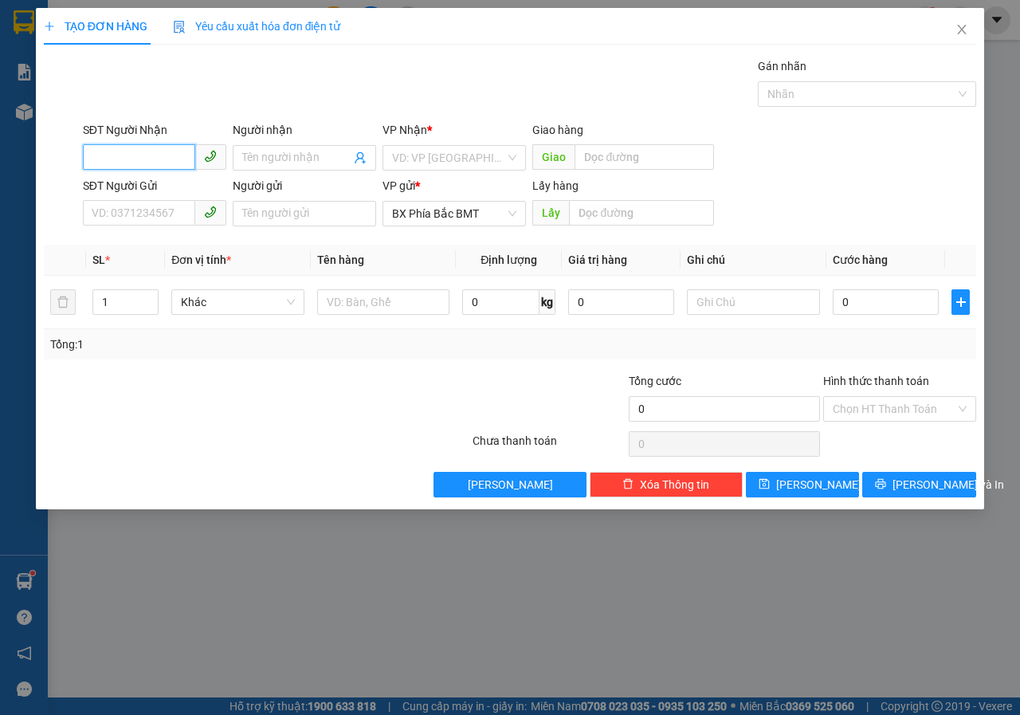
click at [169, 156] on input "SĐT Người Nhận" at bounding box center [139, 156] width 112 height 25
type input "0971686911"
click at [164, 186] on div "0971686911 - MINH QUÂN" at bounding box center [158, 190] width 133 height 18
type input "MINH QUÂN"
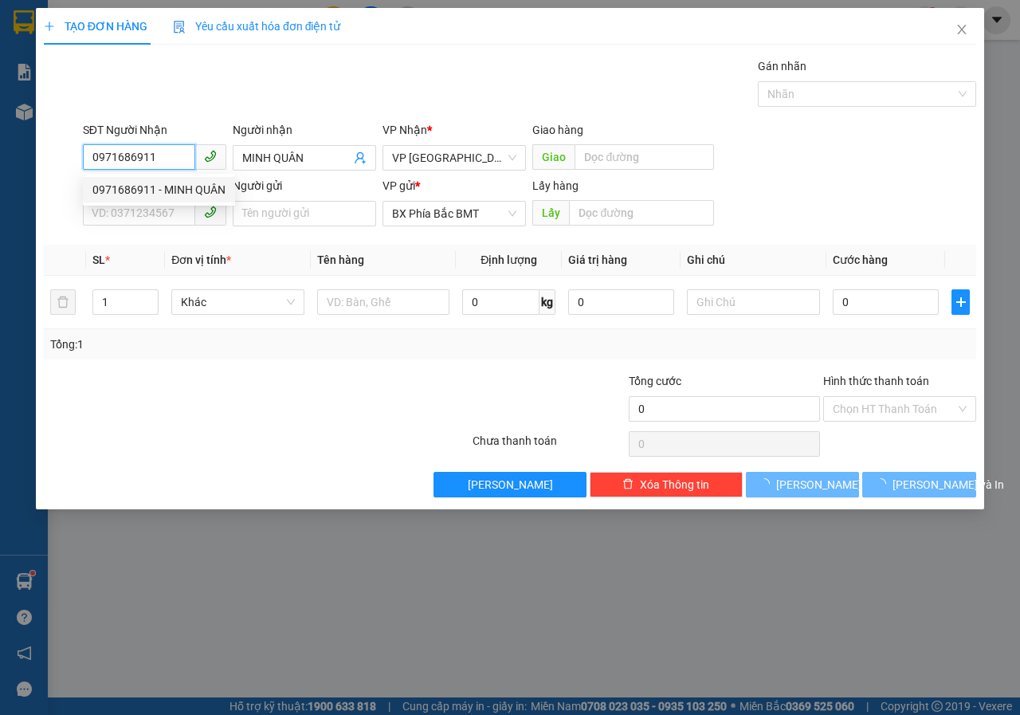
type input "50.000"
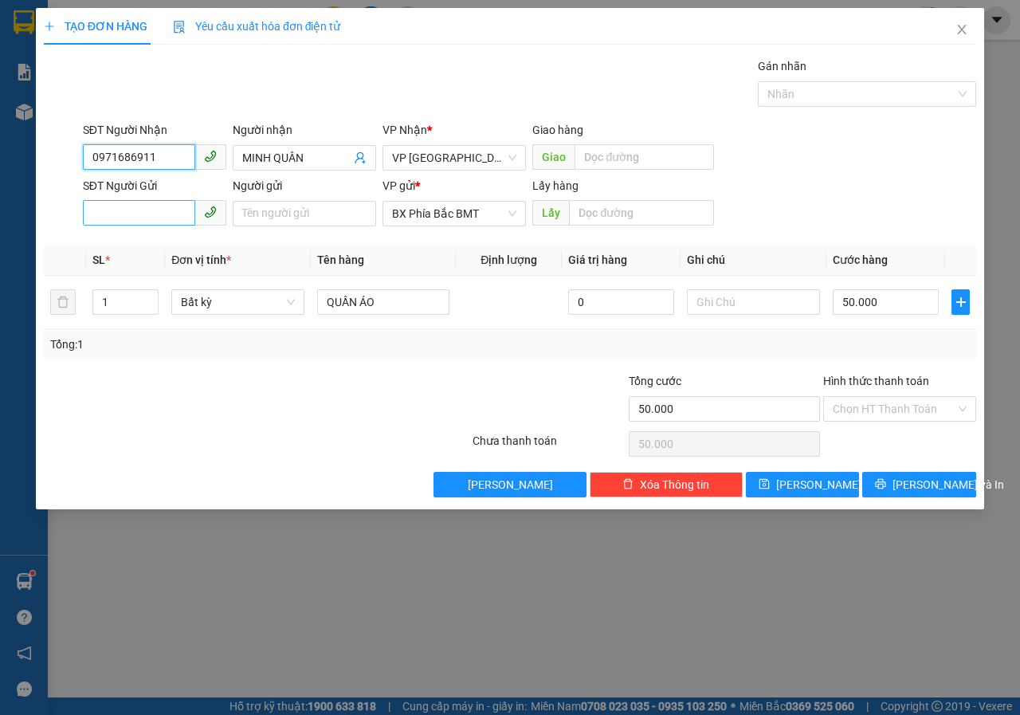
type input "0971686911"
click at [164, 204] on input "SĐT Người Gửi" at bounding box center [139, 212] width 112 height 25
click at [143, 219] on input "SĐT Người Gửi" at bounding box center [139, 212] width 112 height 25
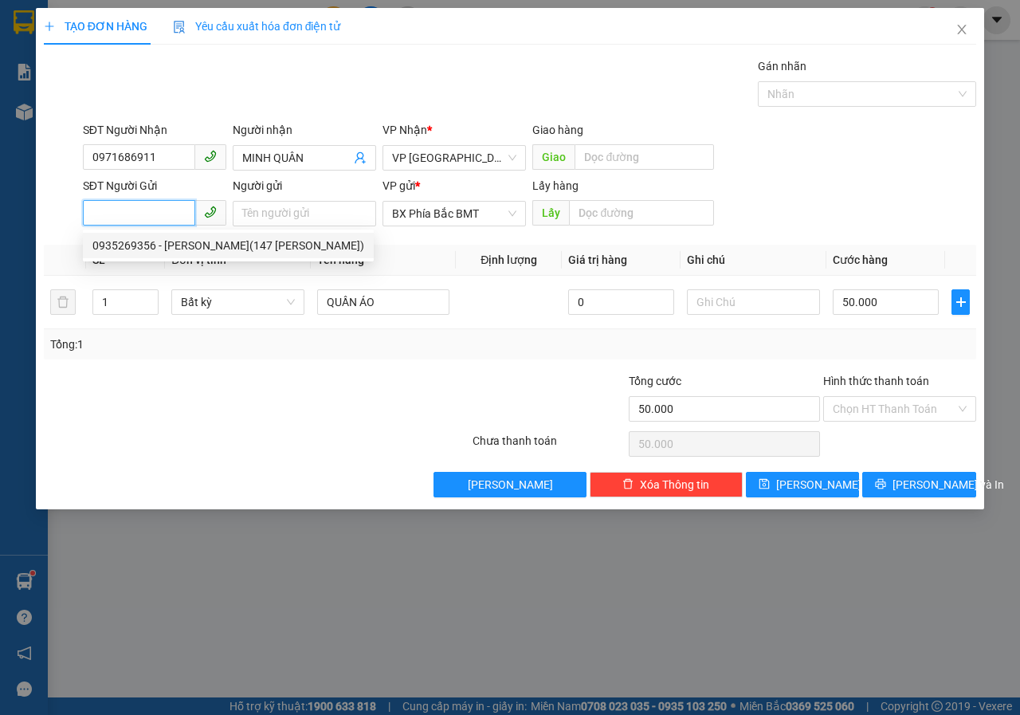
click at [148, 239] on div "0935269356 - [PERSON_NAME](147 [PERSON_NAME])" at bounding box center [228, 246] width 272 height 18
type input "0935269356"
type input "[PERSON_NAME](147 [PERSON_NAME])"
type input "BMT"
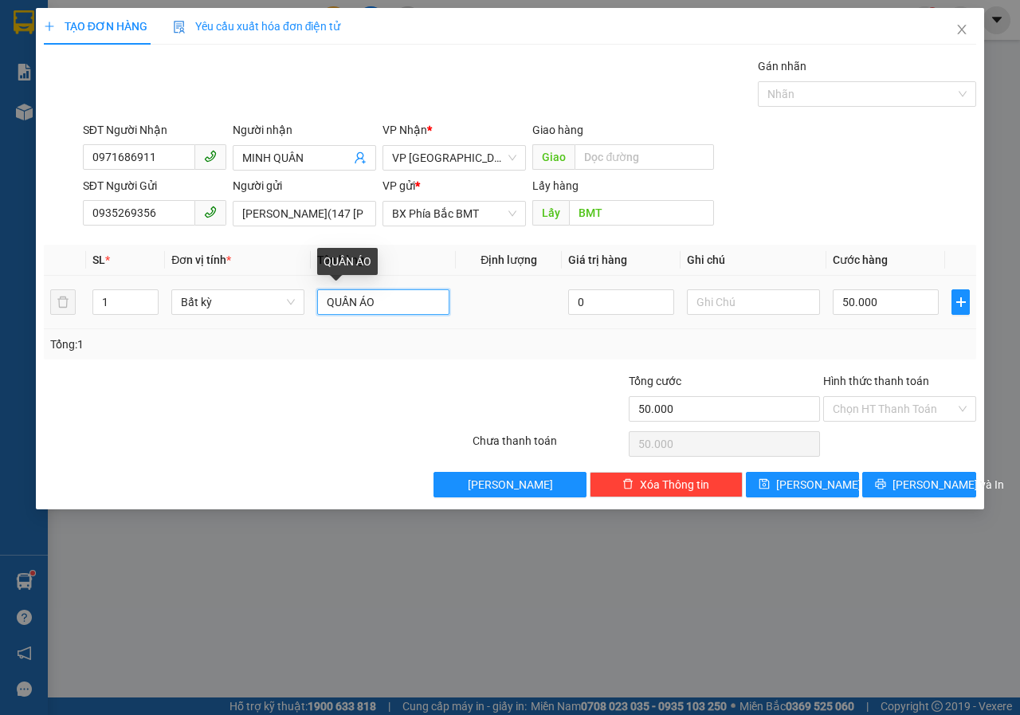
drag, startPoint x: 388, startPoint y: 302, endPoint x: 320, endPoint y: 299, distance: 67.8
click at [320, 299] on input "QUẦN ÁO" at bounding box center [383, 301] width 133 height 25
type input "BÔ XE"
click at [339, 398] on div at bounding box center [393, 400] width 156 height 56
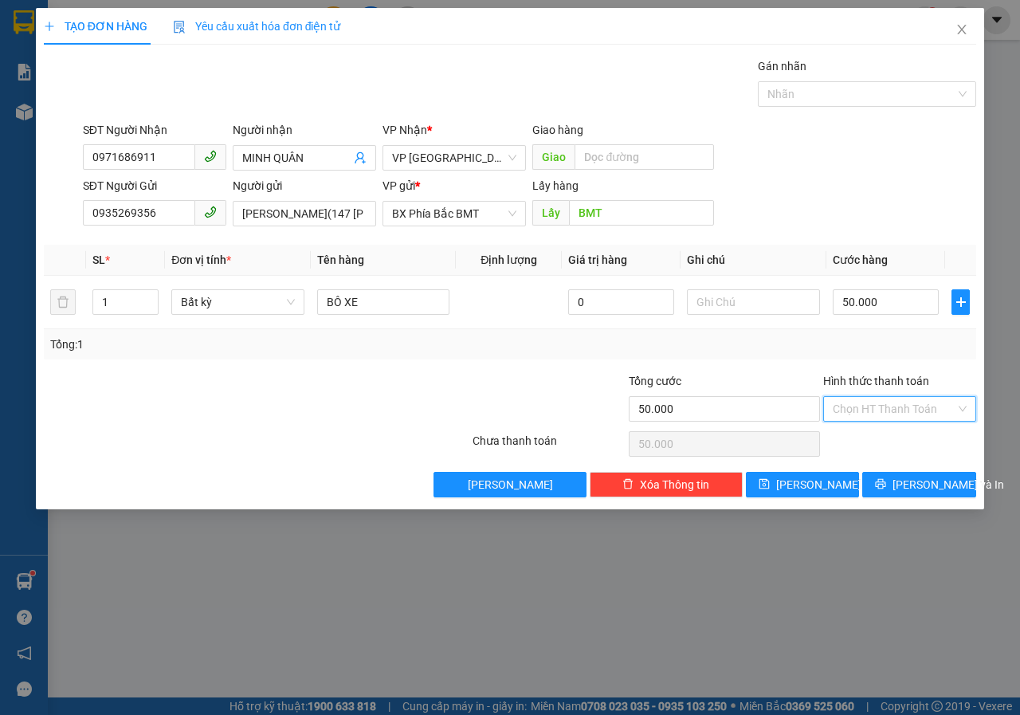
click at [861, 411] on input "Hình thức thanh toán" at bounding box center [894, 409] width 123 height 24
click at [861, 441] on div "Tại văn phòng" at bounding box center [900, 441] width 134 height 18
type input "0"
click at [753, 567] on div "TẠO ĐƠN HÀNG Yêu cầu xuất hóa đơn điện tử Transit Pickup Surcharge Ids Transit …" at bounding box center [510, 357] width 1020 height 715
click at [904, 489] on button "[PERSON_NAME] và In" at bounding box center [919, 484] width 114 height 25
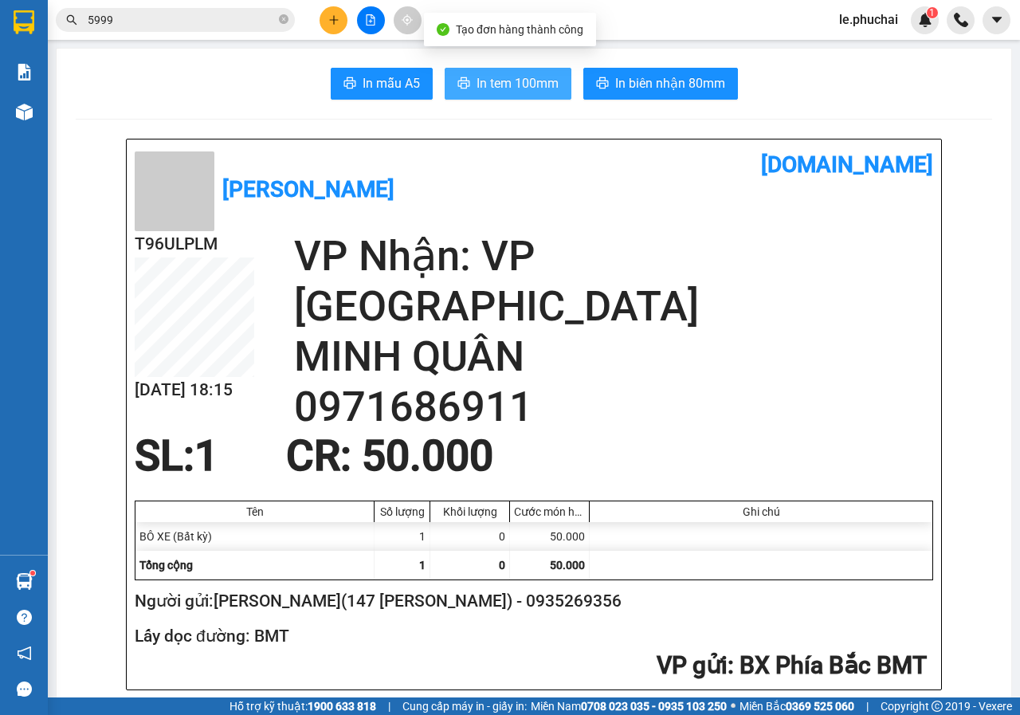
click at [495, 89] on span "In tem 100mm" at bounding box center [517, 83] width 82 height 20
click at [699, 382] on h2 "0971686911" at bounding box center [613, 407] width 639 height 50
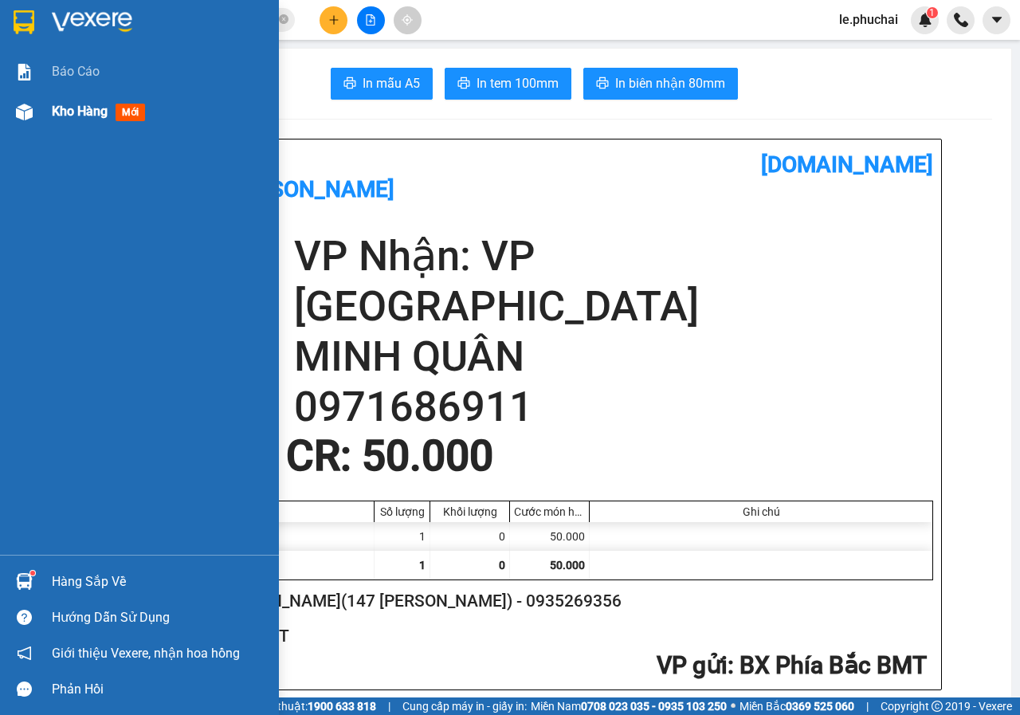
click at [73, 114] on span "Kho hàng" at bounding box center [80, 111] width 56 height 15
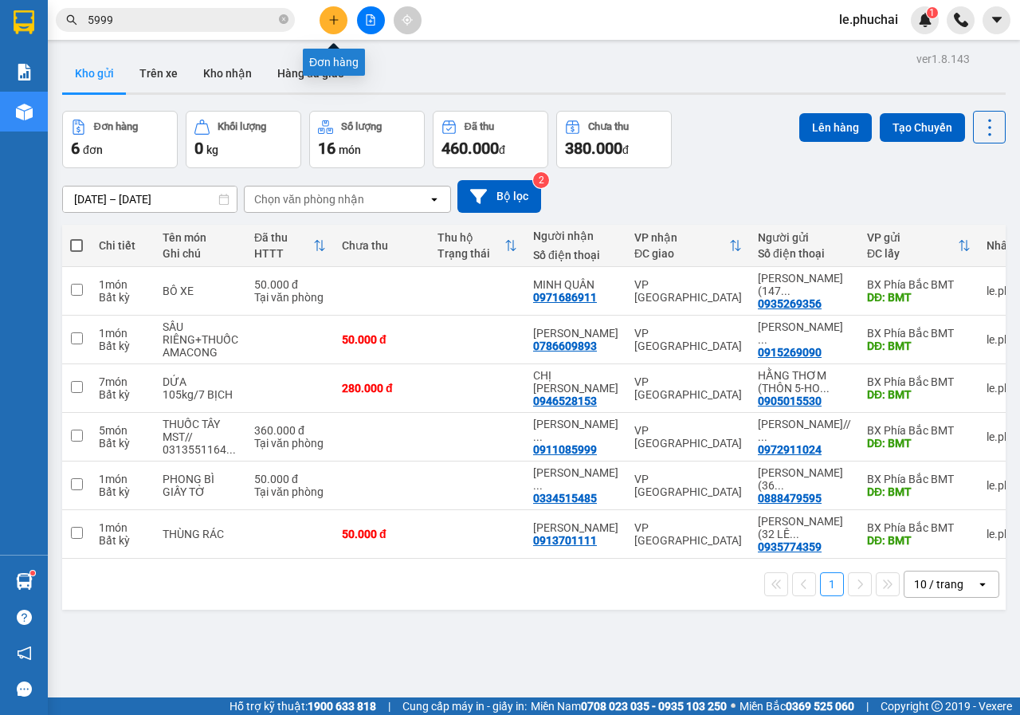
click at [334, 24] on icon "plus" at bounding box center [333, 19] width 1 height 9
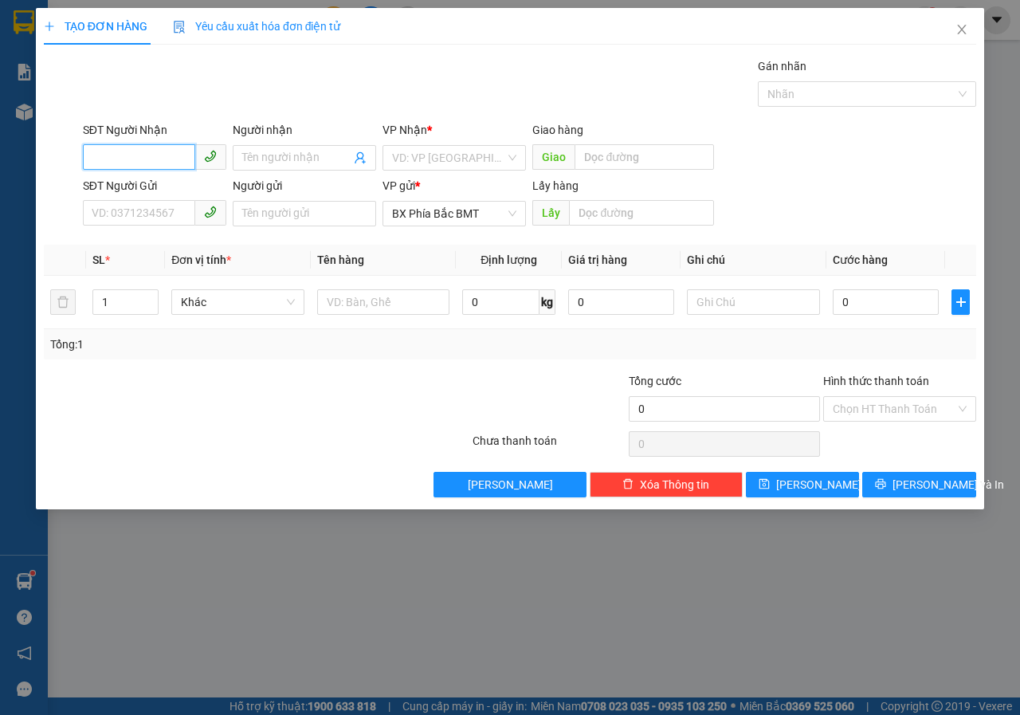
click at [168, 161] on input "SĐT Người Nhận" at bounding box center [139, 156] width 112 height 25
type input "0983472797"
click at [314, 163] on input "Người nhận" at bounding box center [296, 158] width 108 height 18
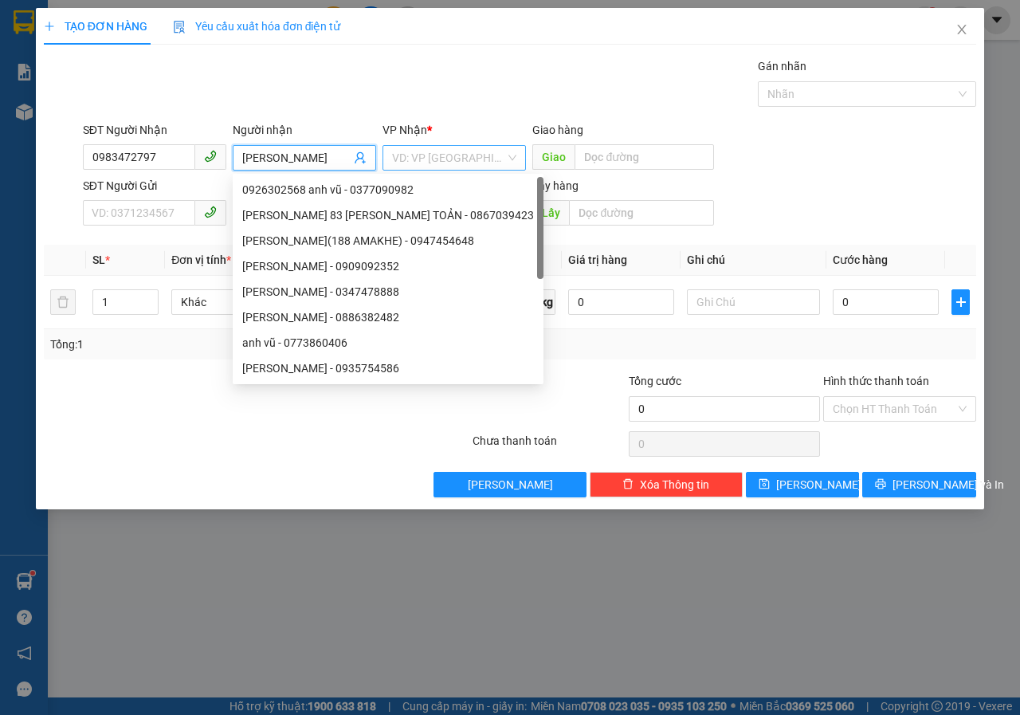
type input "[PERSON_NAME]"
click at [413, 161] on input "search" at bounding box center [448, 158] width 113 height 24
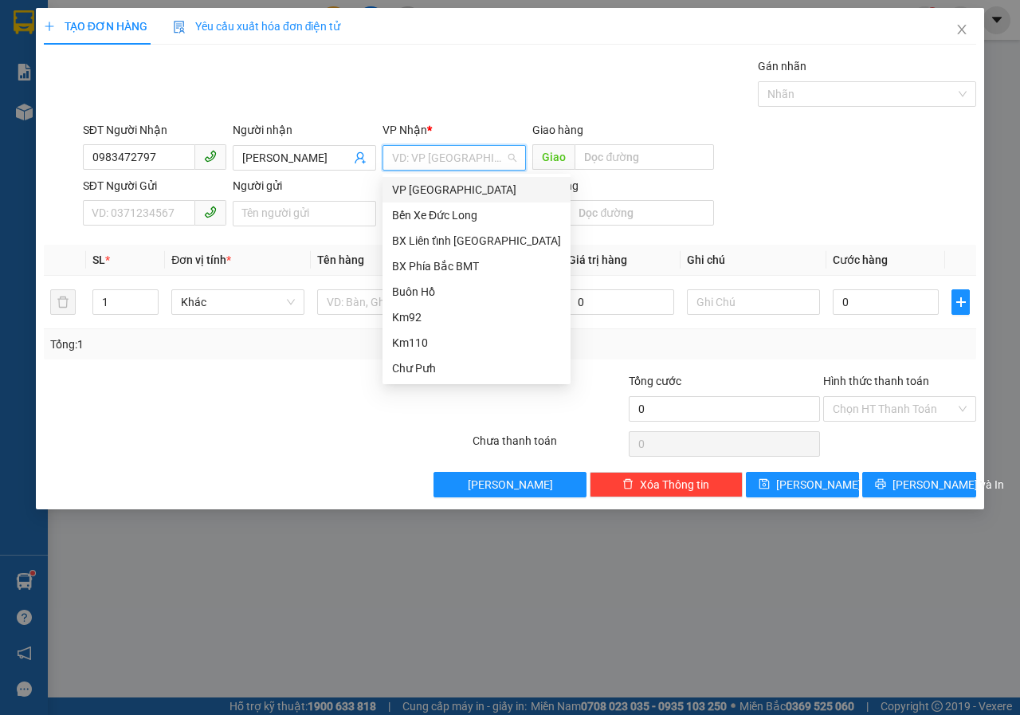
click at [423, 190] on div "VP [GEOGRAPHIC_DATA]" at bounding box center [476, 190] width 169 height 18
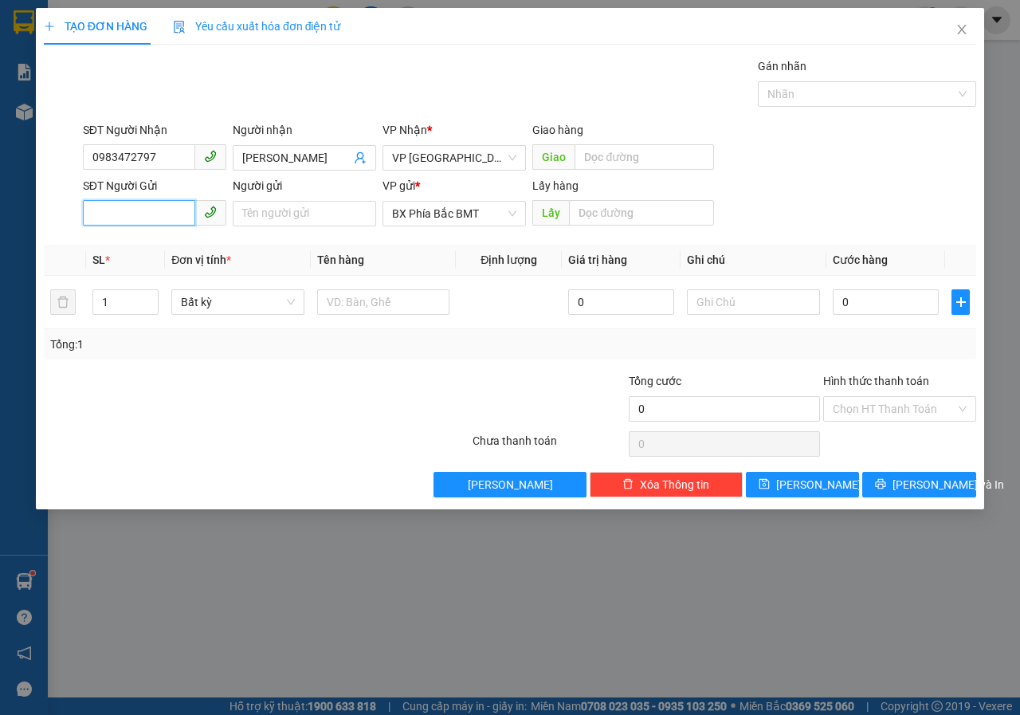
click at [98, 218] on input "SĐT Người Gửi" at bounding box center [139, 212] width 112 height 25
type input "0362233733"
click at [276, 208] on input "Người gửi" at bounding box center [304, 213] width 143 height 25
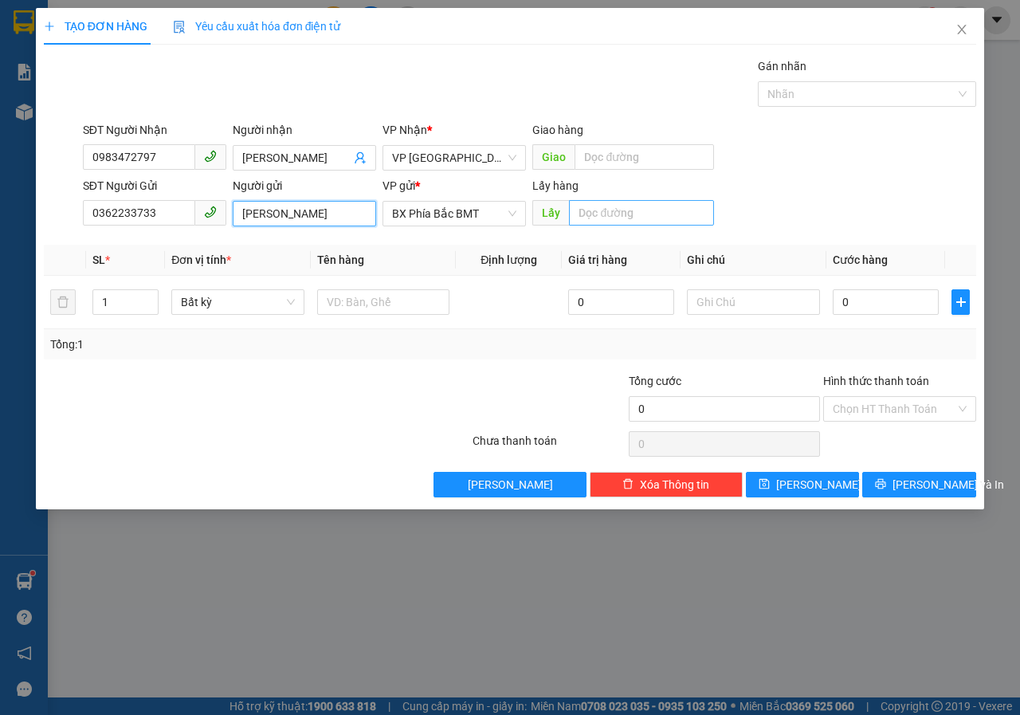
type input "[PERSON_NAME]"
click at [608, 217] on input "text" at bounding box center [641, 212] width 144 height 25
type input "BMT"
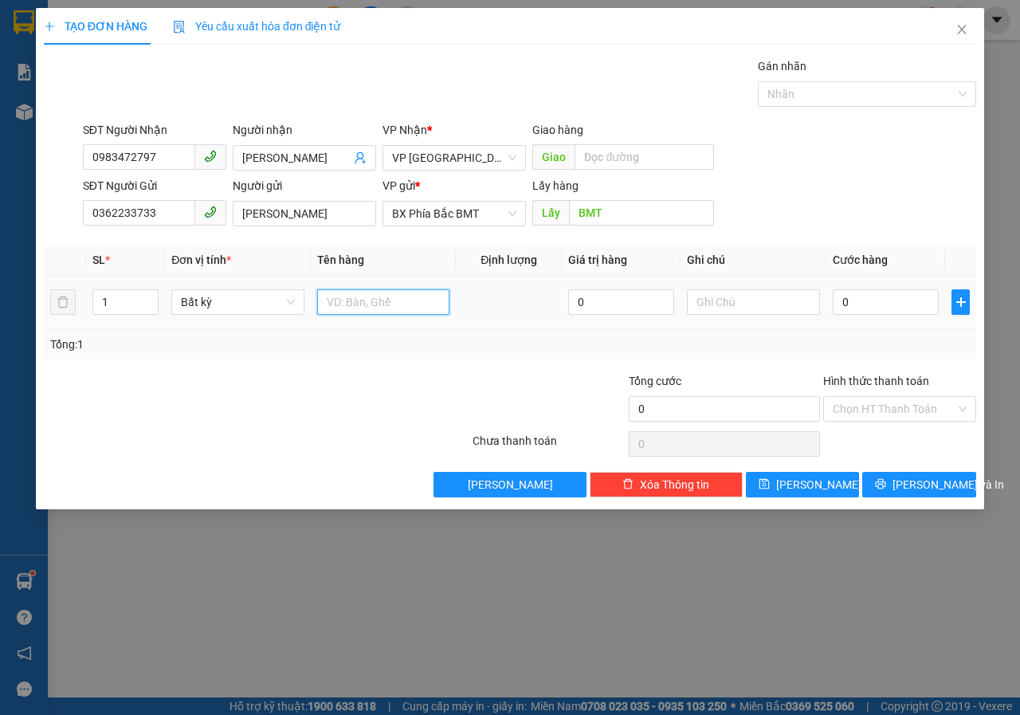
click at [364, 301] on input "text" at bounding box center [383, 301] width 133 height 25
type input "D"
type input "ĐỒ LÀM XE"
click at [743, 311] on input "text" at bounding box center [753, 301] width 133 height 25
type input "DỂ VỠ CẨN THẬN"
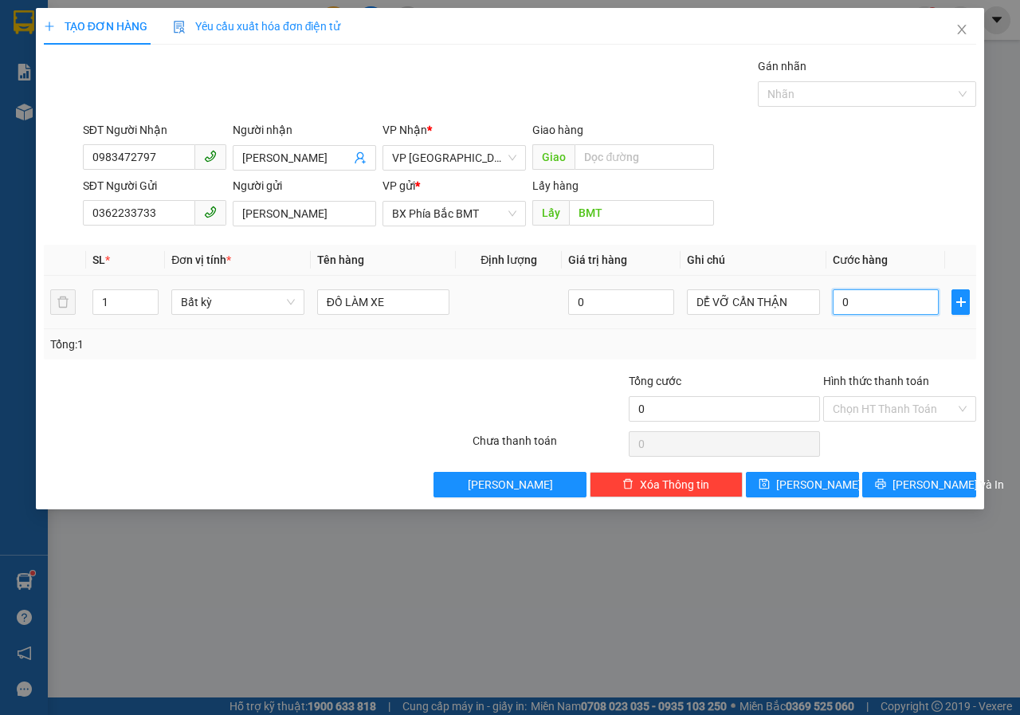
click at [859, 302] on input "0" at bounding box center [886, 301] width 106 height 25
type input "5"
type input "50"
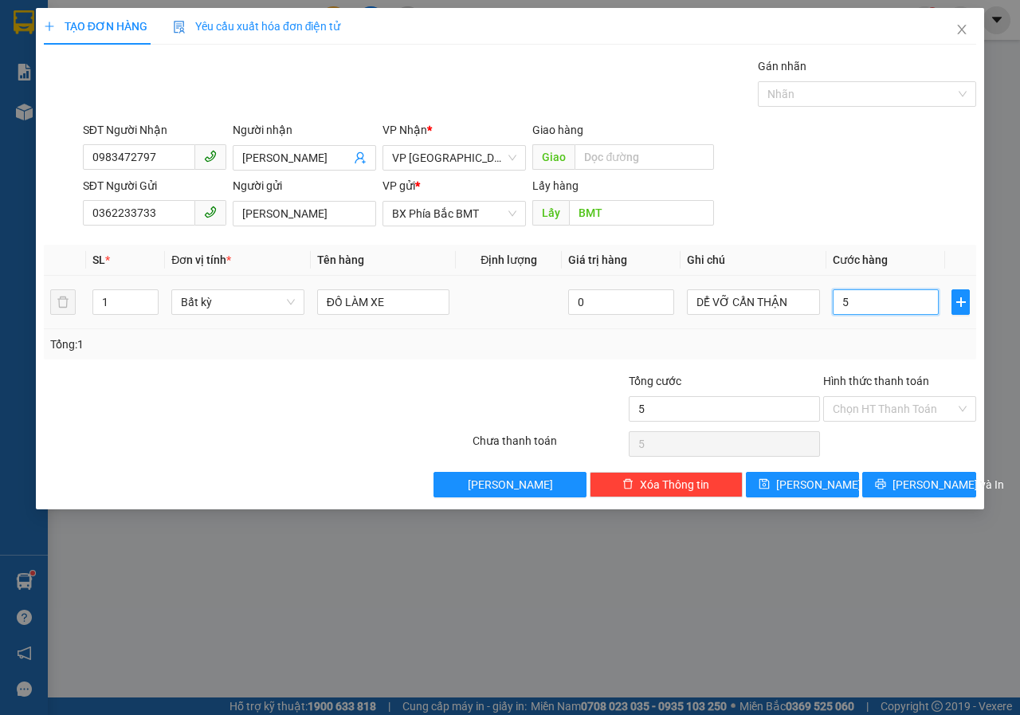
type input "50"
type input "500"
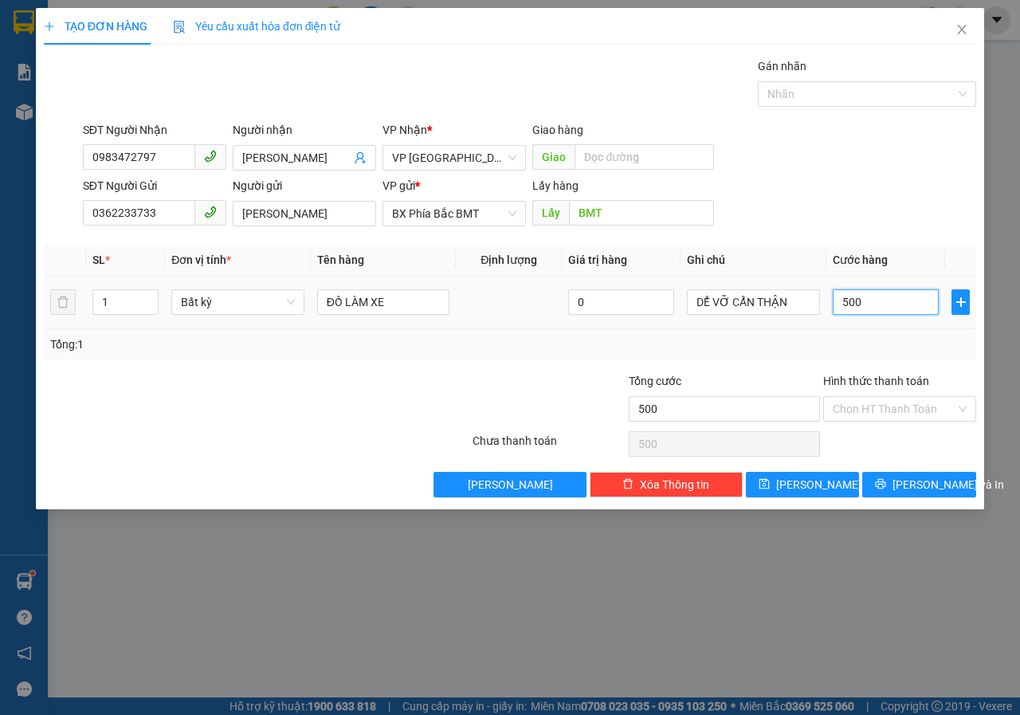
type input "5.000"
type input "50.000"
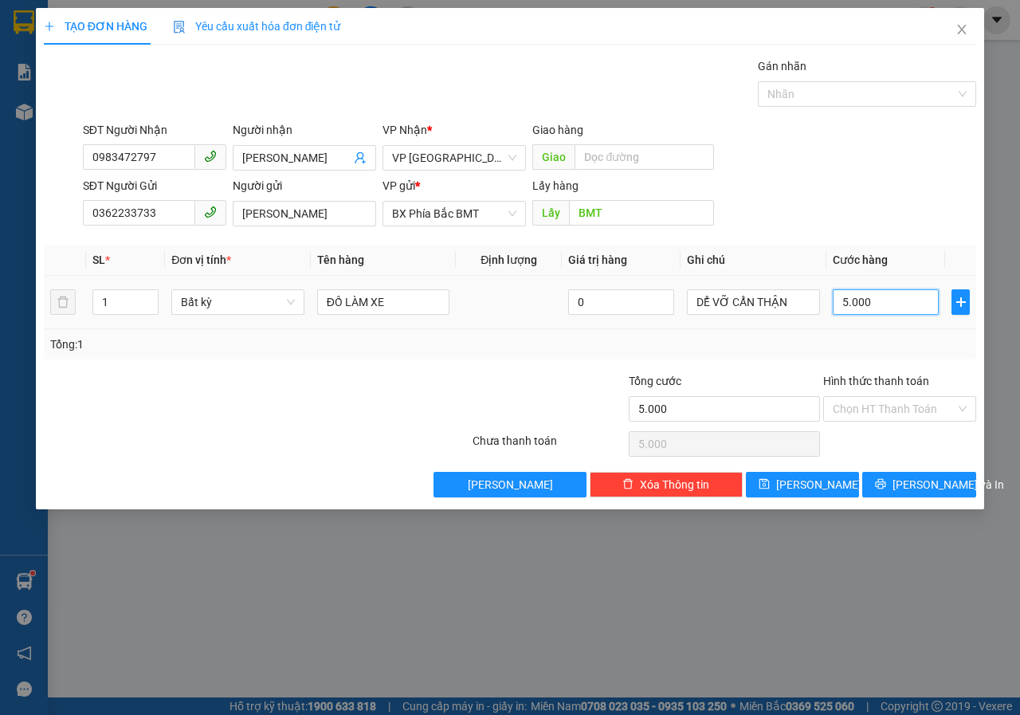
type input "50.000"
click at [884, 407] on input "Hình thức thanh toán" at bounding box center [894, 409] width 123 height 24
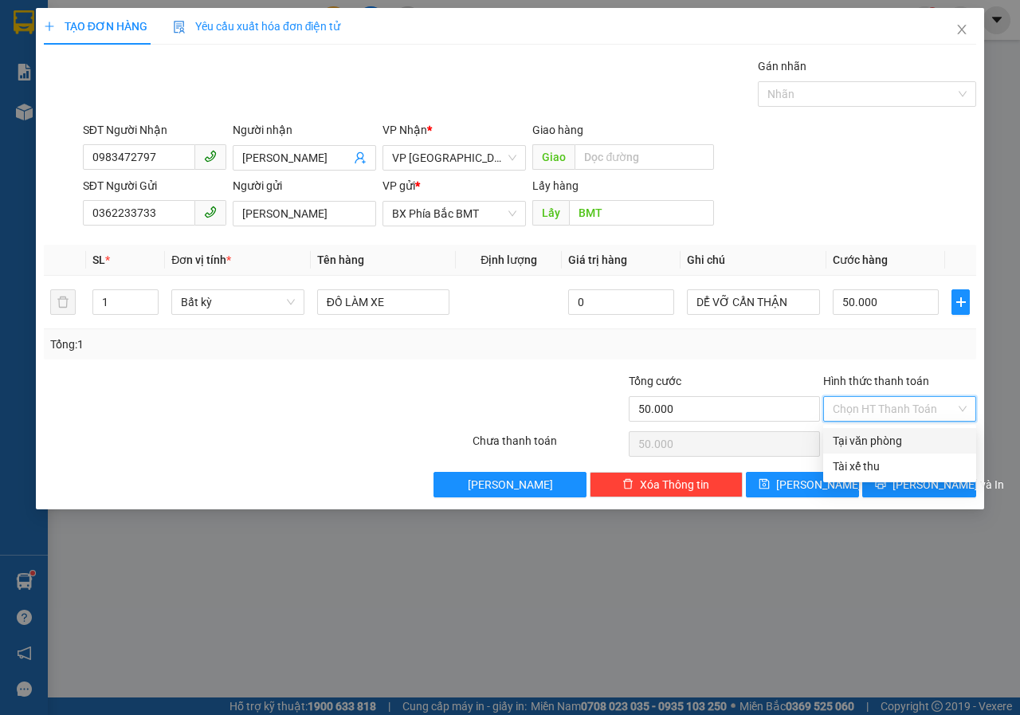
click at [876, 438] on div "Tại văn phòng" at bounding box center [900, 441] width 134 height 18
type input "0"
click at [903, 489] on button "[PERSON_NAME] và In" at bounding box center [919, 484] width 114 height 25
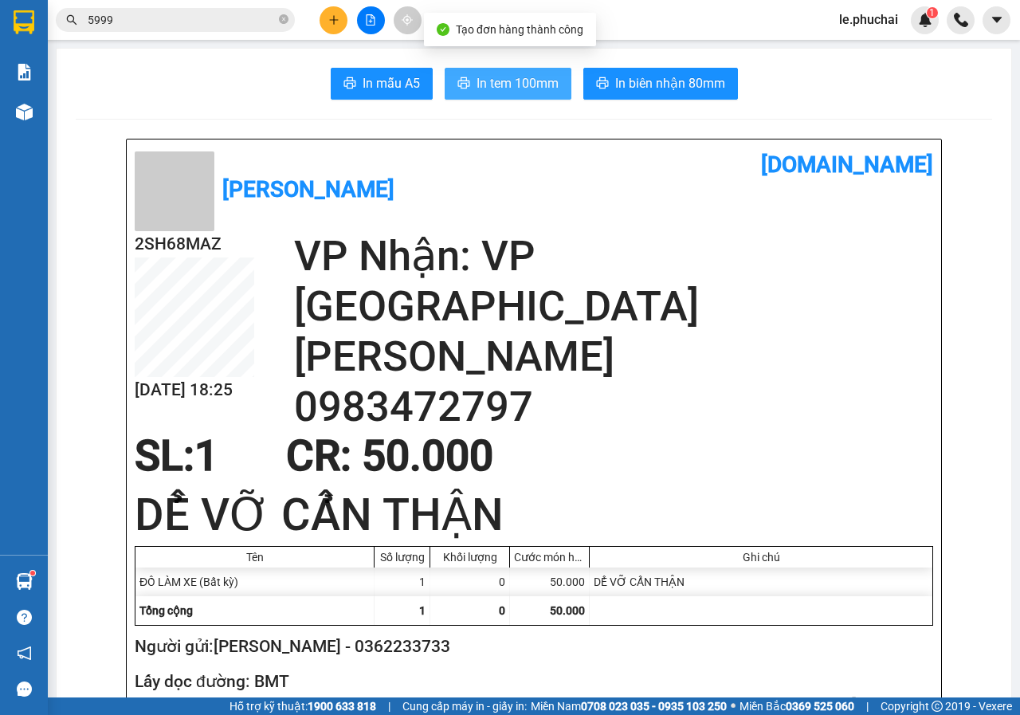
click at [493, 81] on span "In tem 100mm" at bounding box center [517, 83] width 82 height 20
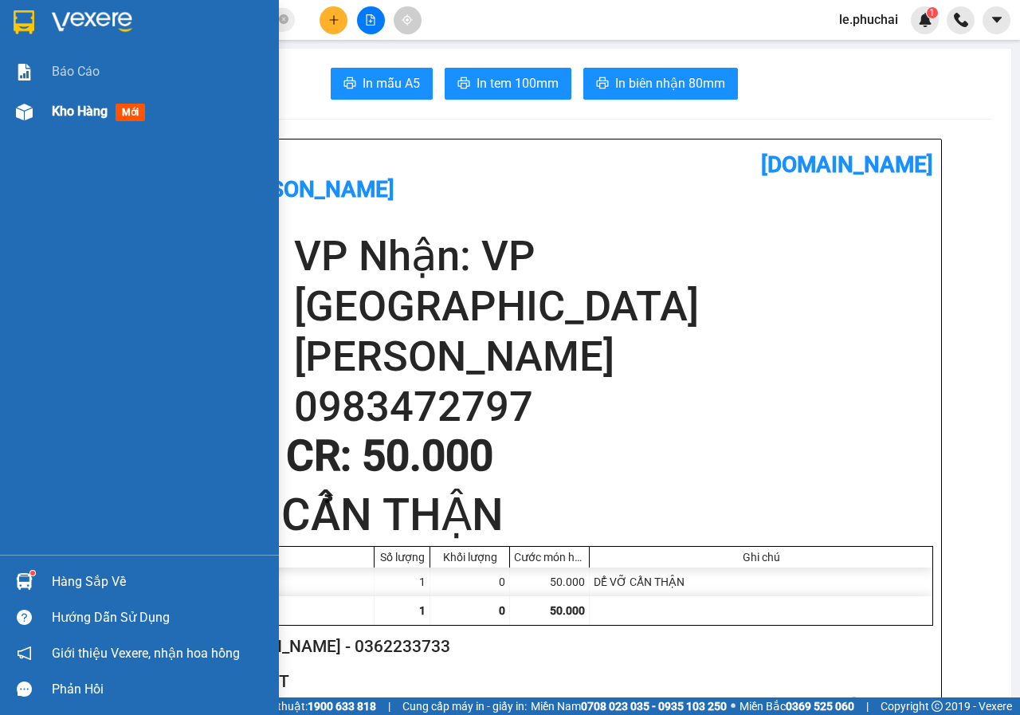
click at [79, 111] on span "Kho hàng" at bounding box center [80, 111] width 56 height 15
